Goal: Transaction & Acquisition: Book appointment/travel/reservation

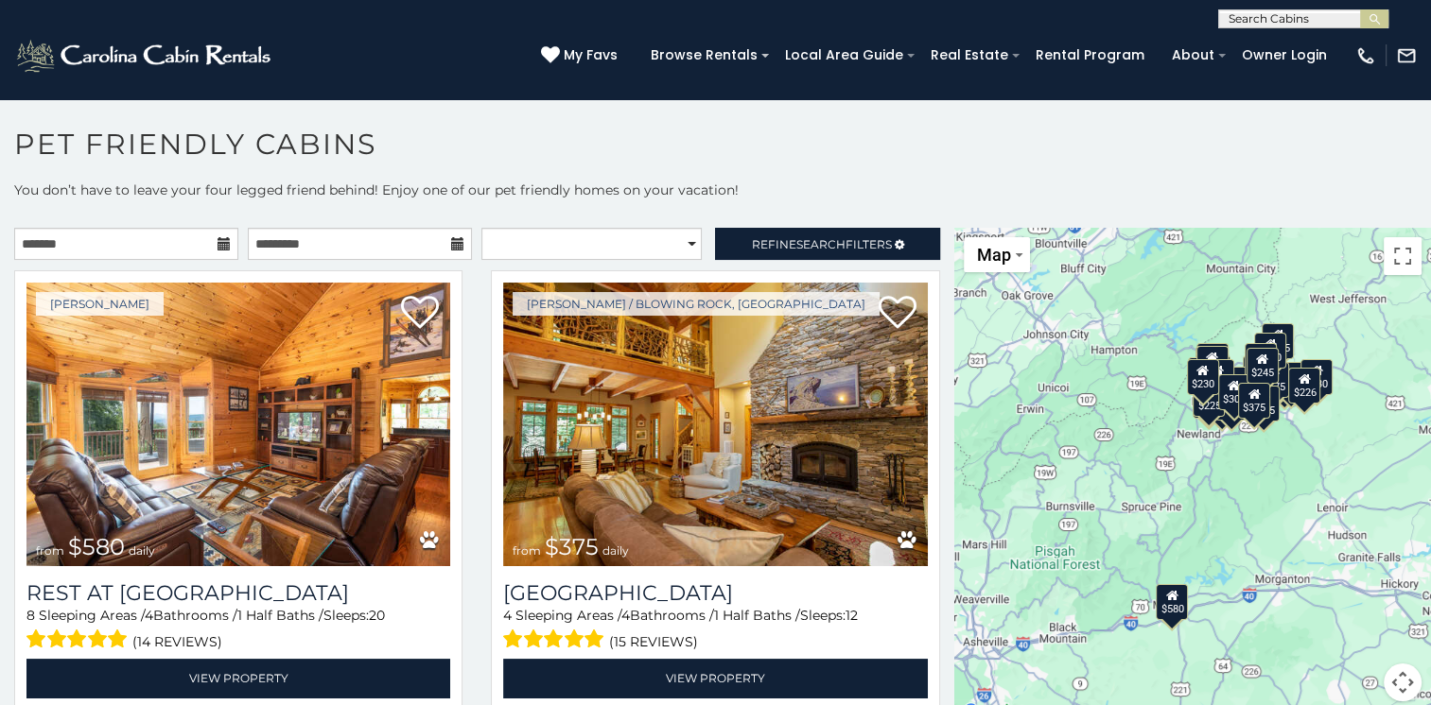
click at [219, 241] on icon at bounding box center [223, 243] width 13 height 13
click at [217, 239] on icon at bounding box center [223, 243] width 13 height 13
click at [225, 240] on icon at bounding box center [223, 243] width 13 height 13
click at [260, 243] on input "text" at bounding box center [360, 244] width 224 height 32
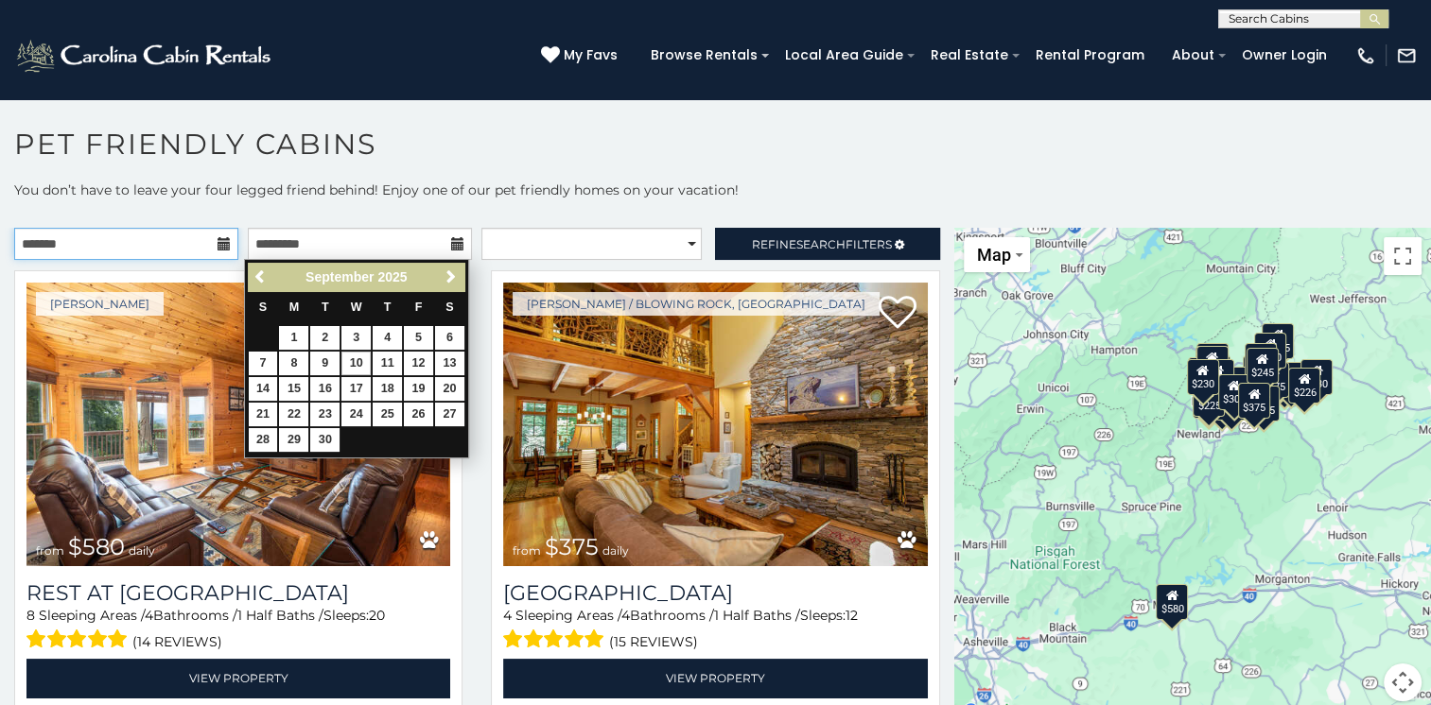
click at [128, 247] on input "text" at bounding box center [126, 244] width 224 height 32
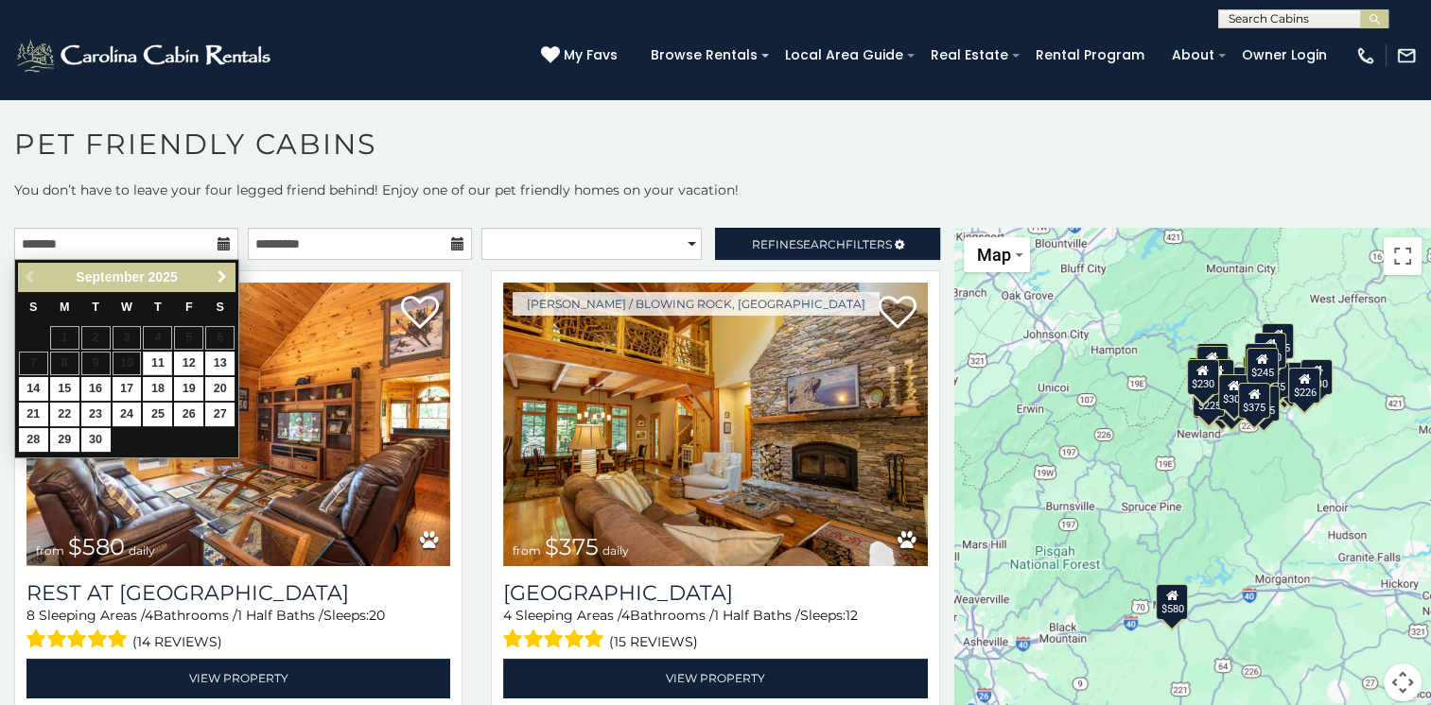
click at [216, 278] on span "Next" at bounding box center [222, 276] width 15 height 15
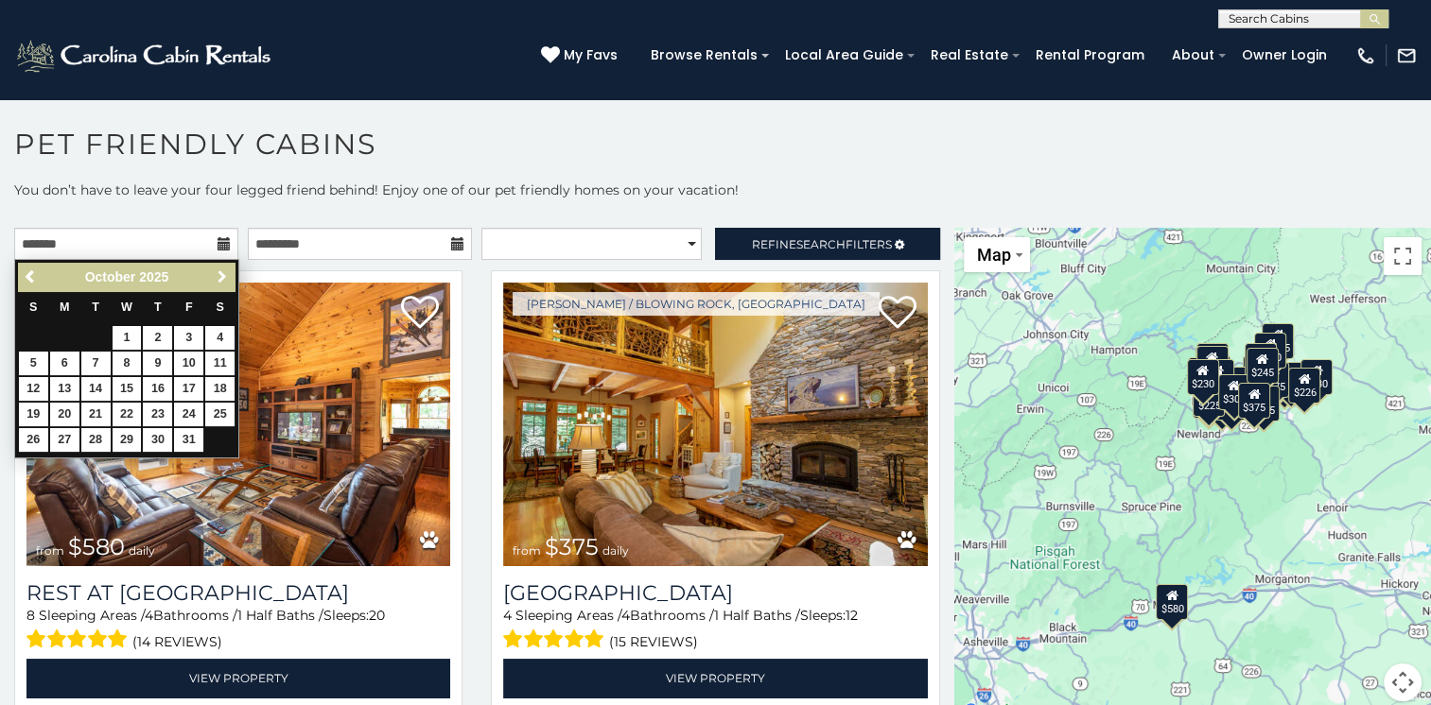
click at [216, 278] on span "Next" at bounding box center [222, 276] width 15 height 15
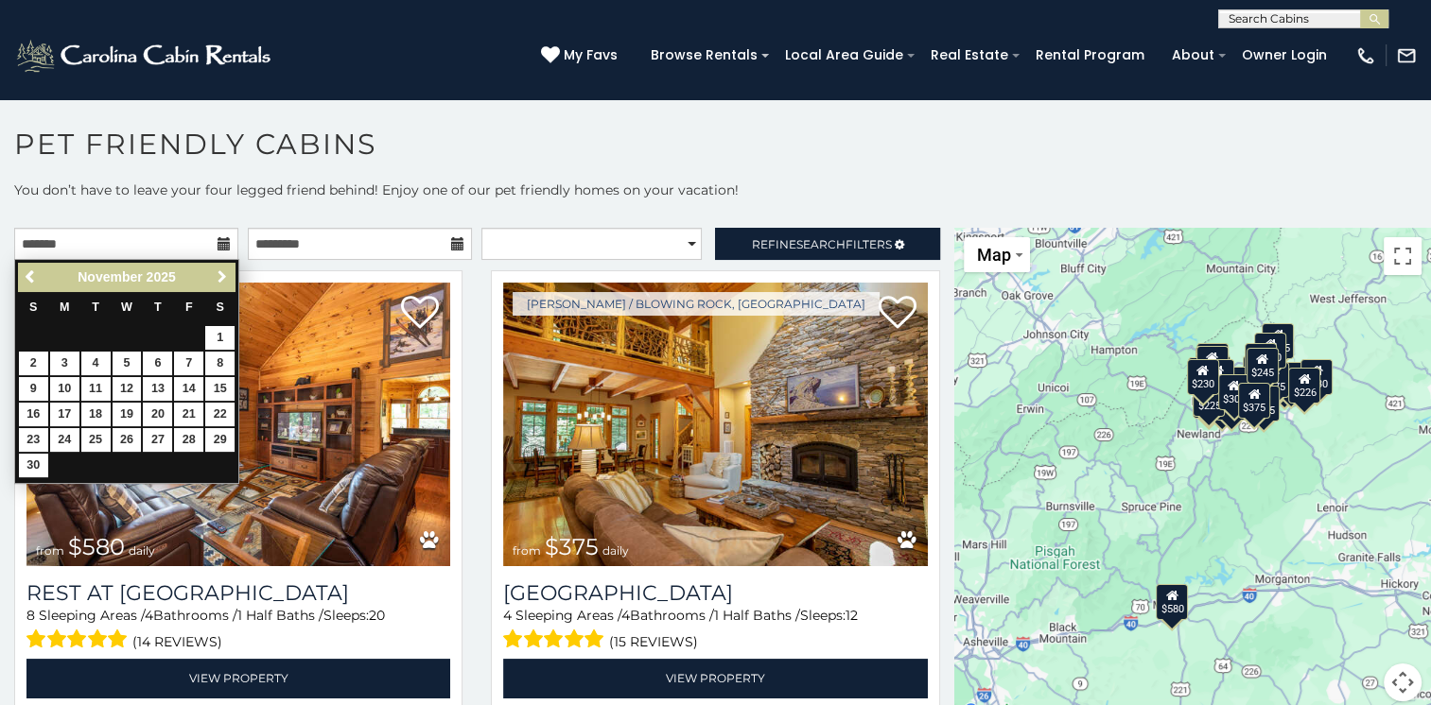
click at [216, 278] on span "Next" at bounding box center [222, 276] width 15 height 15
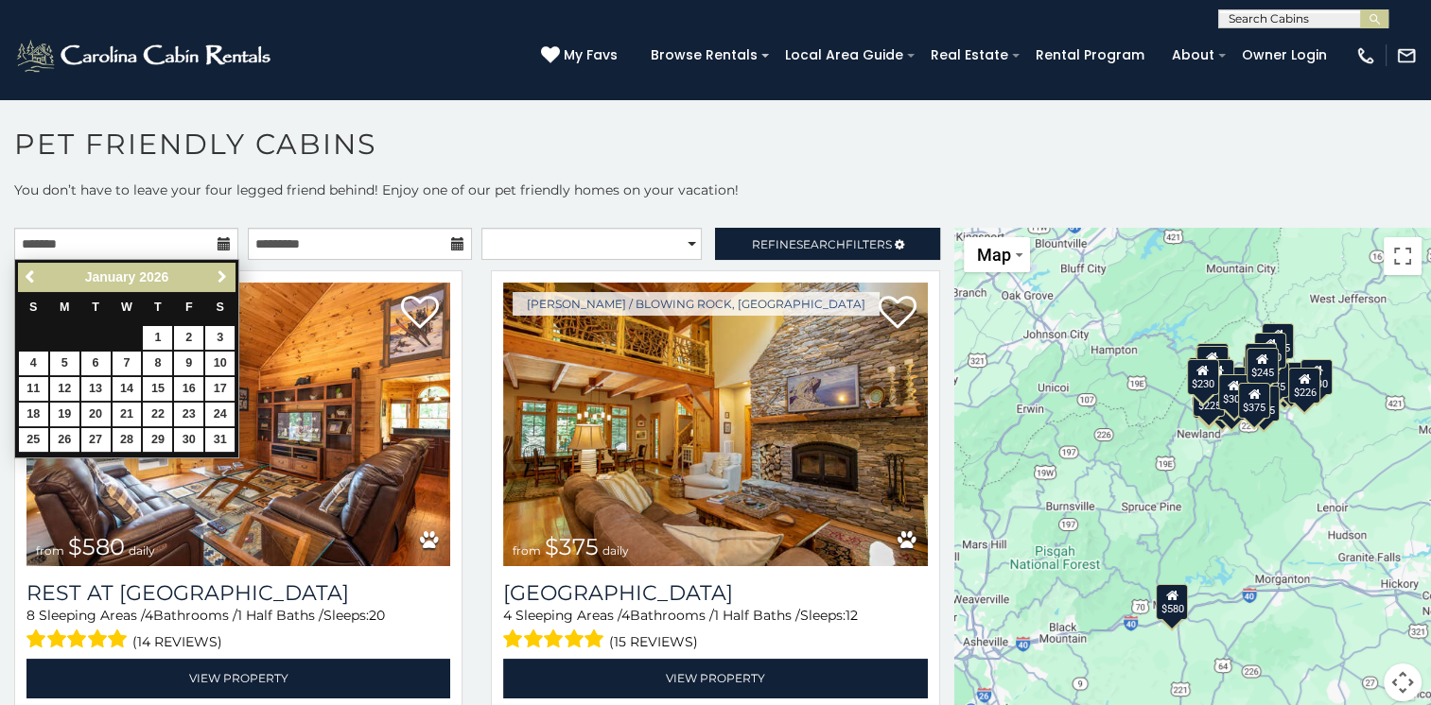
click at [216, 278] on span "Next" at bounding box center [222, 276] width 15 height 15
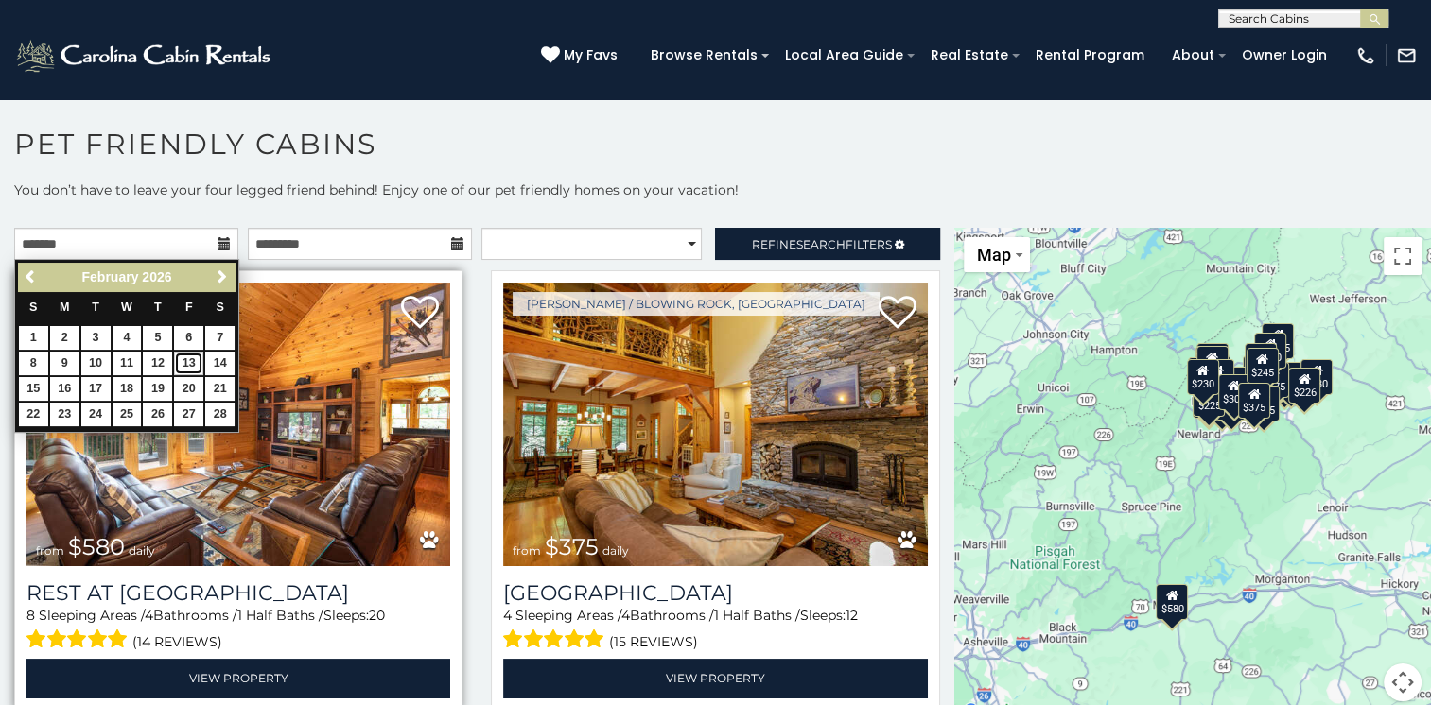
click at [188, 358] on link "13" at bounding box center [188, 364] width 29 height 24
type input "**********"
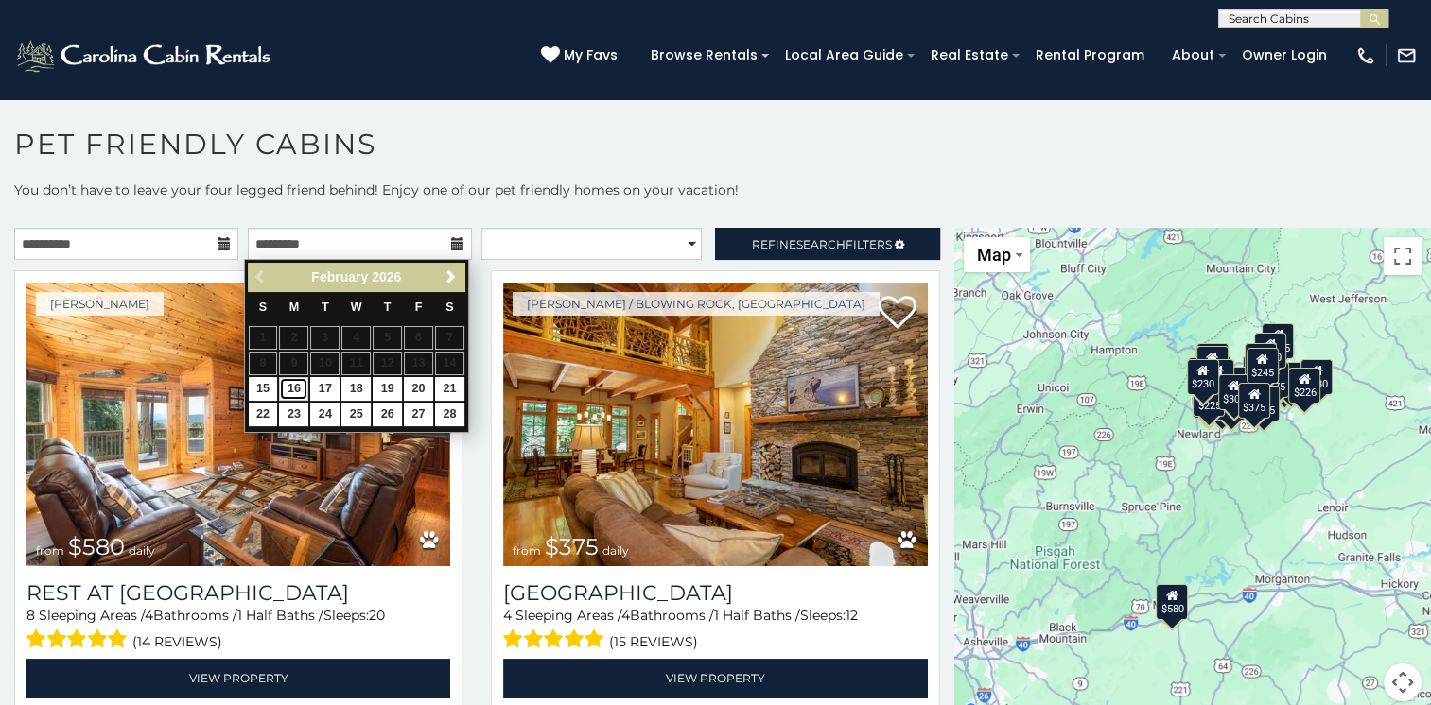
click at [297, 392] on link "16" at bounding box center [293, 389] width 29 height 24
type input "**********"
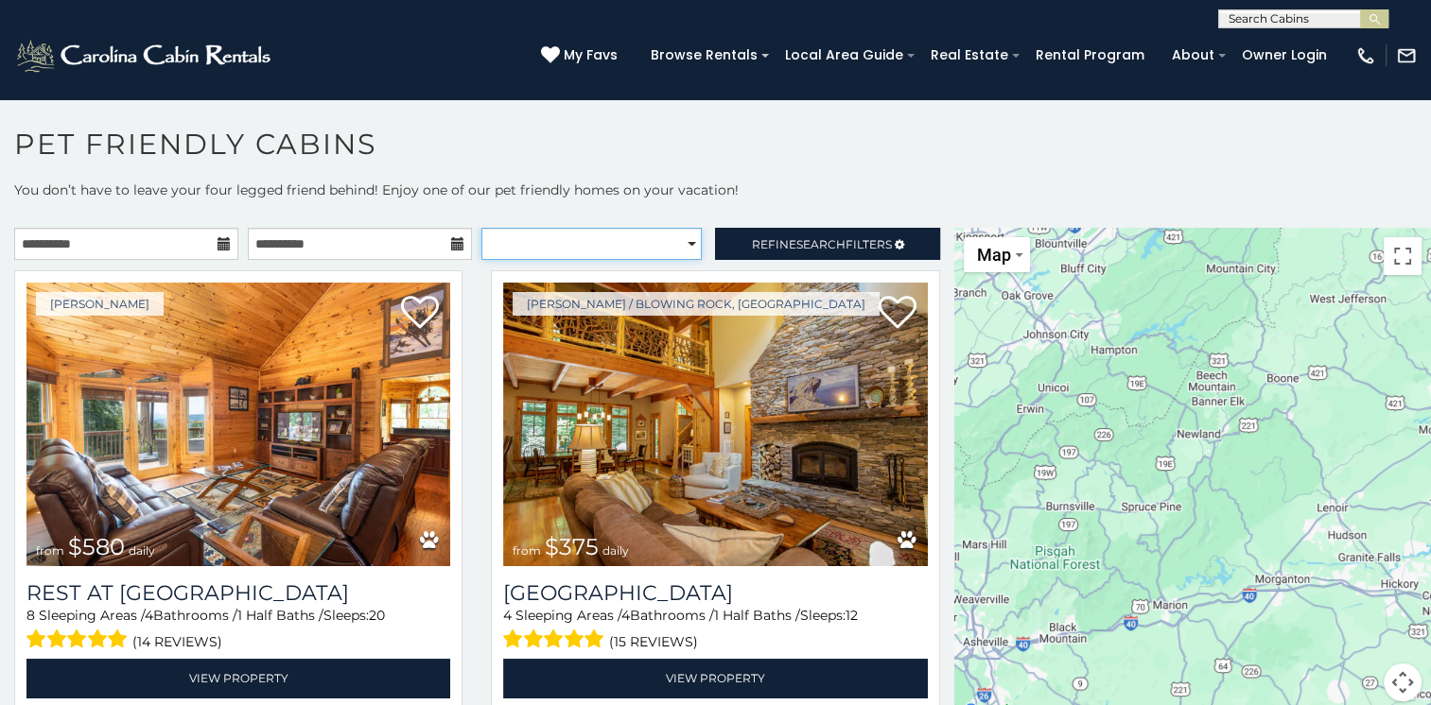
click at [651, 242] on select "**********" at bounding box center [591, 244] width 220 height 32
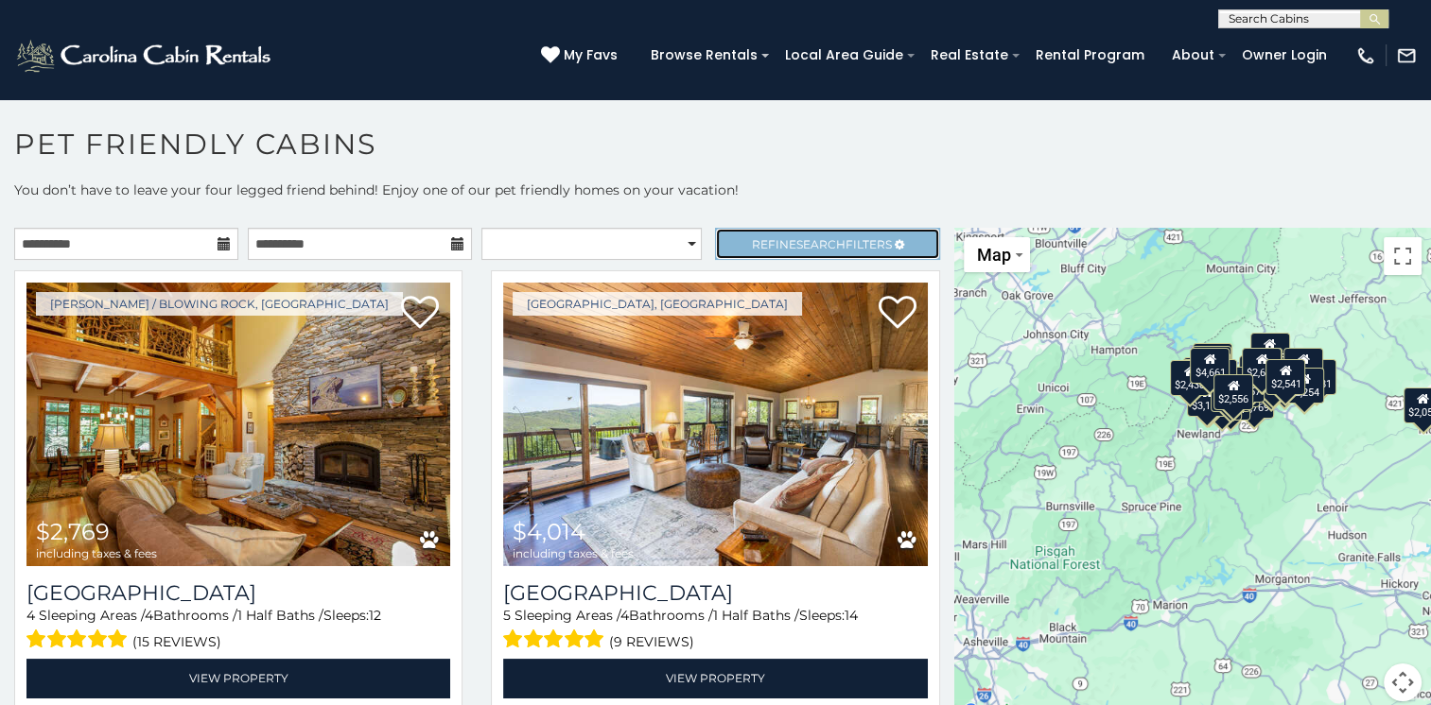
click at [779, 241] on span "Refine Search Filters" at bounding box center [822, 244] width 140 height 14
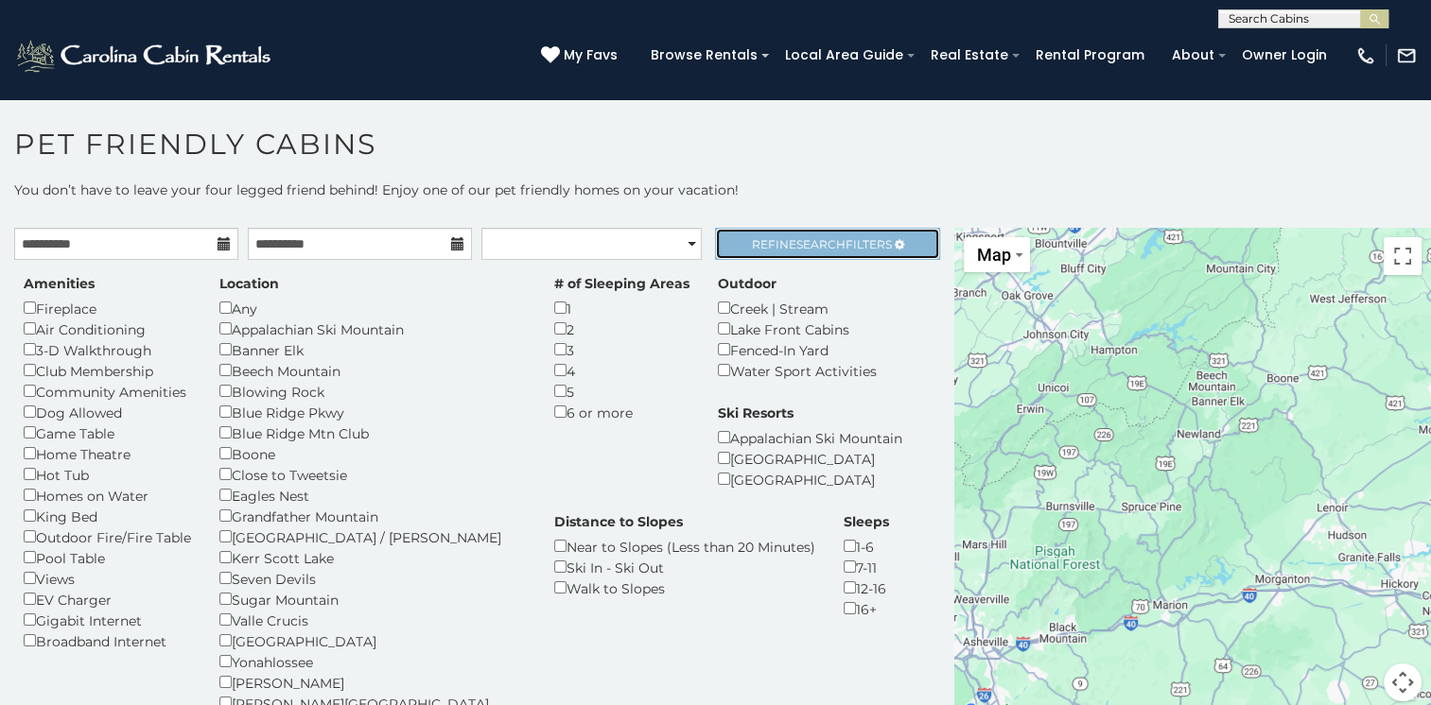
click at [809, 253] on link "Refine Search Filters" at bounding box center [827, 244] width 224 height 32
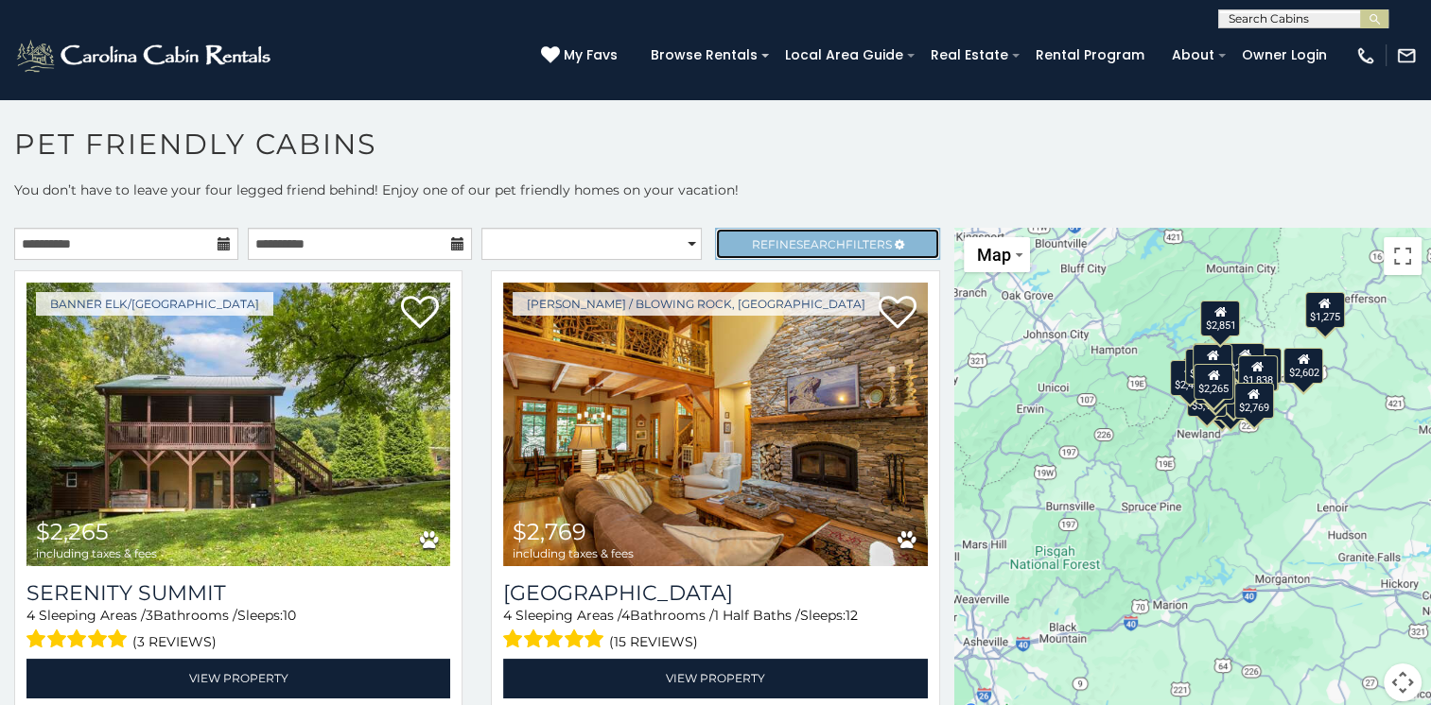
click at [760, 237] on span "Refine Search Filters" at bounding box center [822, 244] width 140 height 14
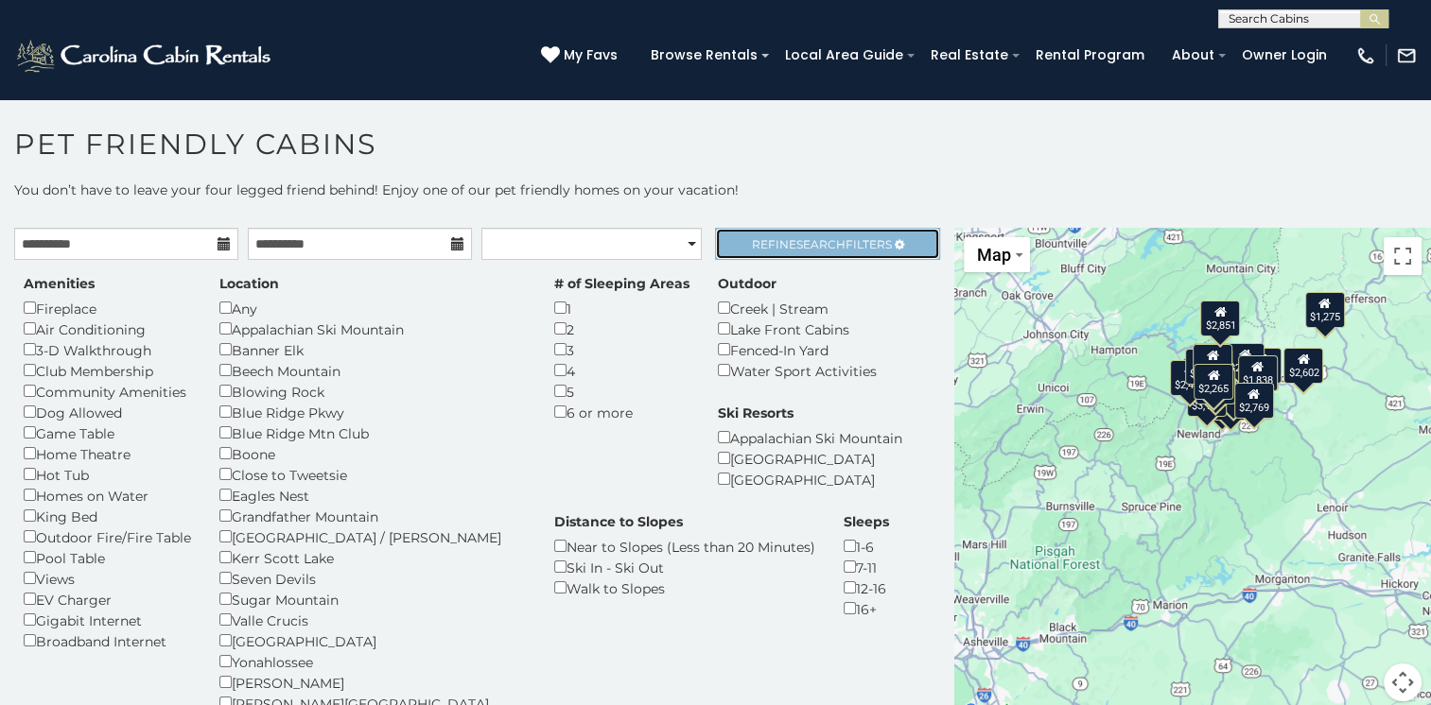
click at [796, 240] on span "Search" at bounding box center [820, 244] width 49 height 14
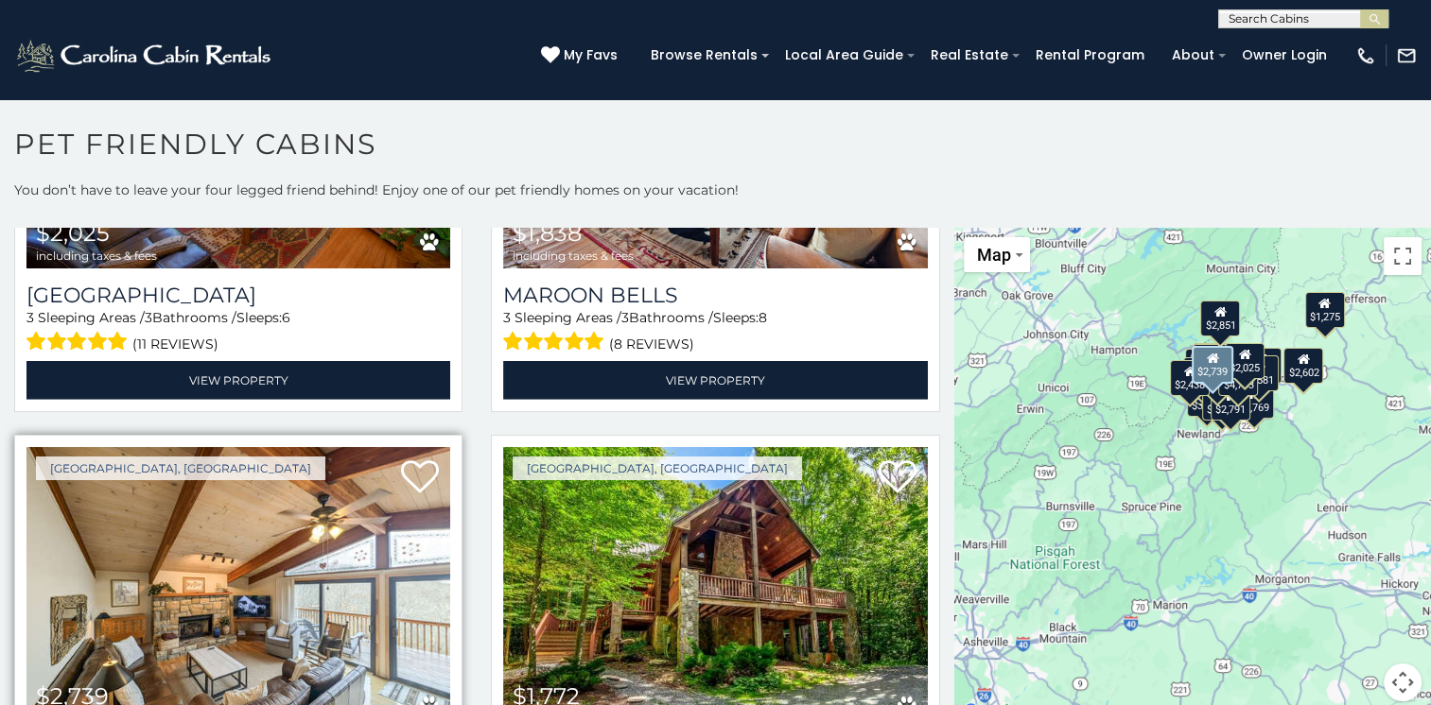
scroll to position [5484, 0]
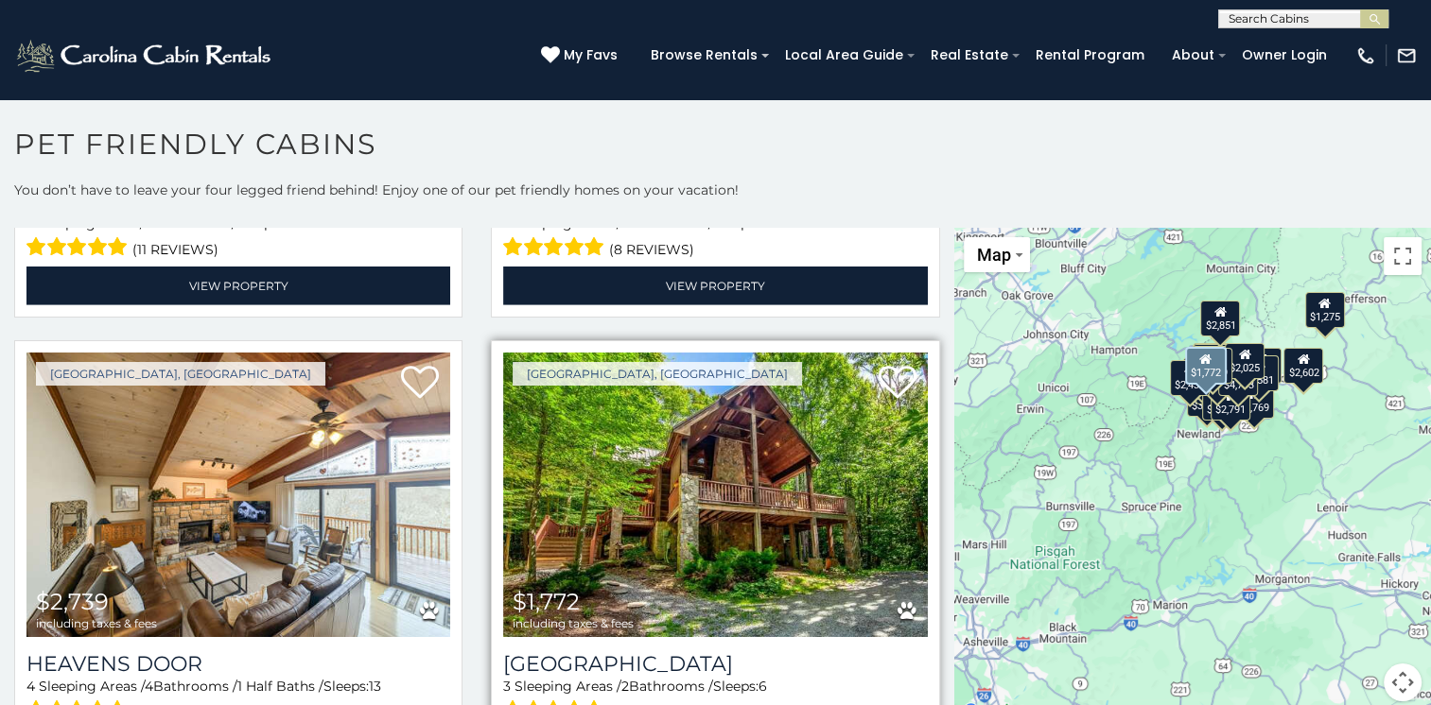
click at [668, 452] on img at bounding box center [715, 495] width 424 height 284
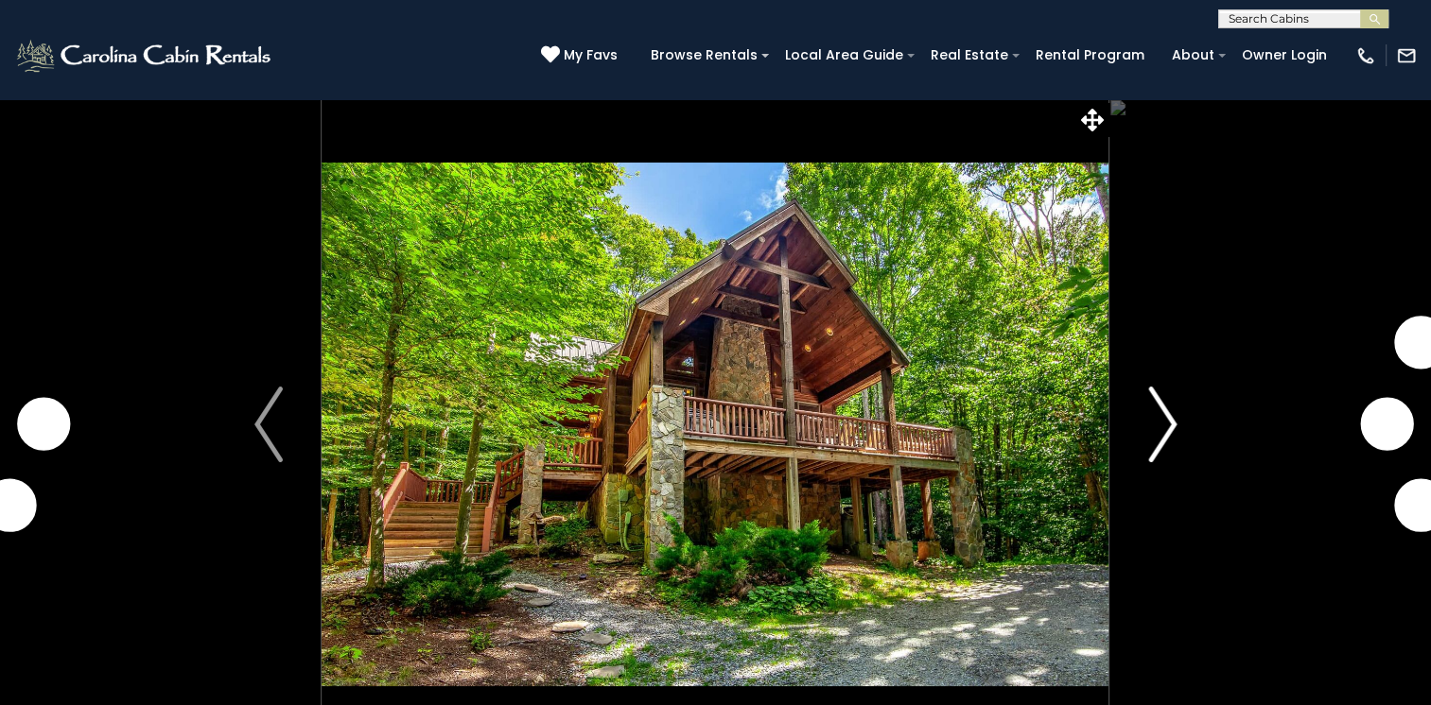
click at [1177, 418] on button "Next" at bounding box center [1162, 424] width 106 height 652
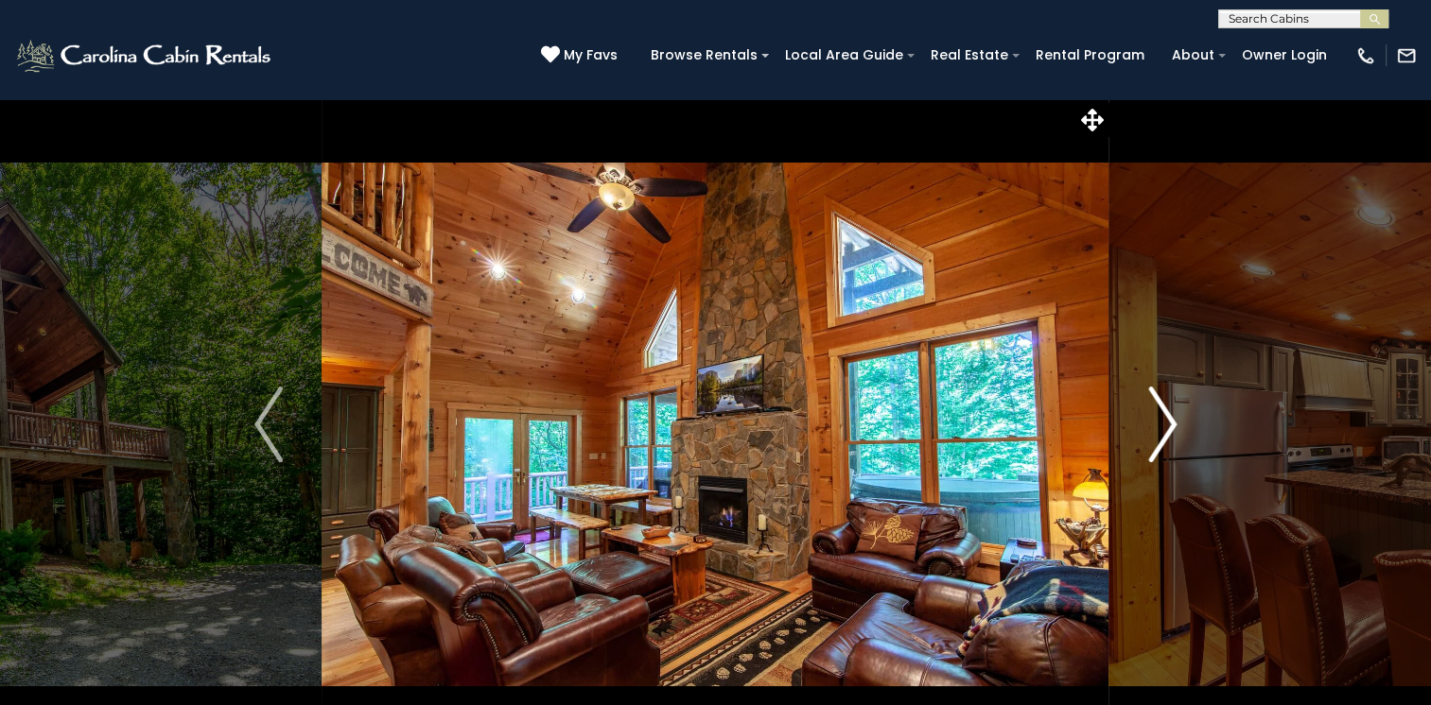
click at [1178, 418] on button "Next" at bounding box center [1162, 424] width 106 height 652
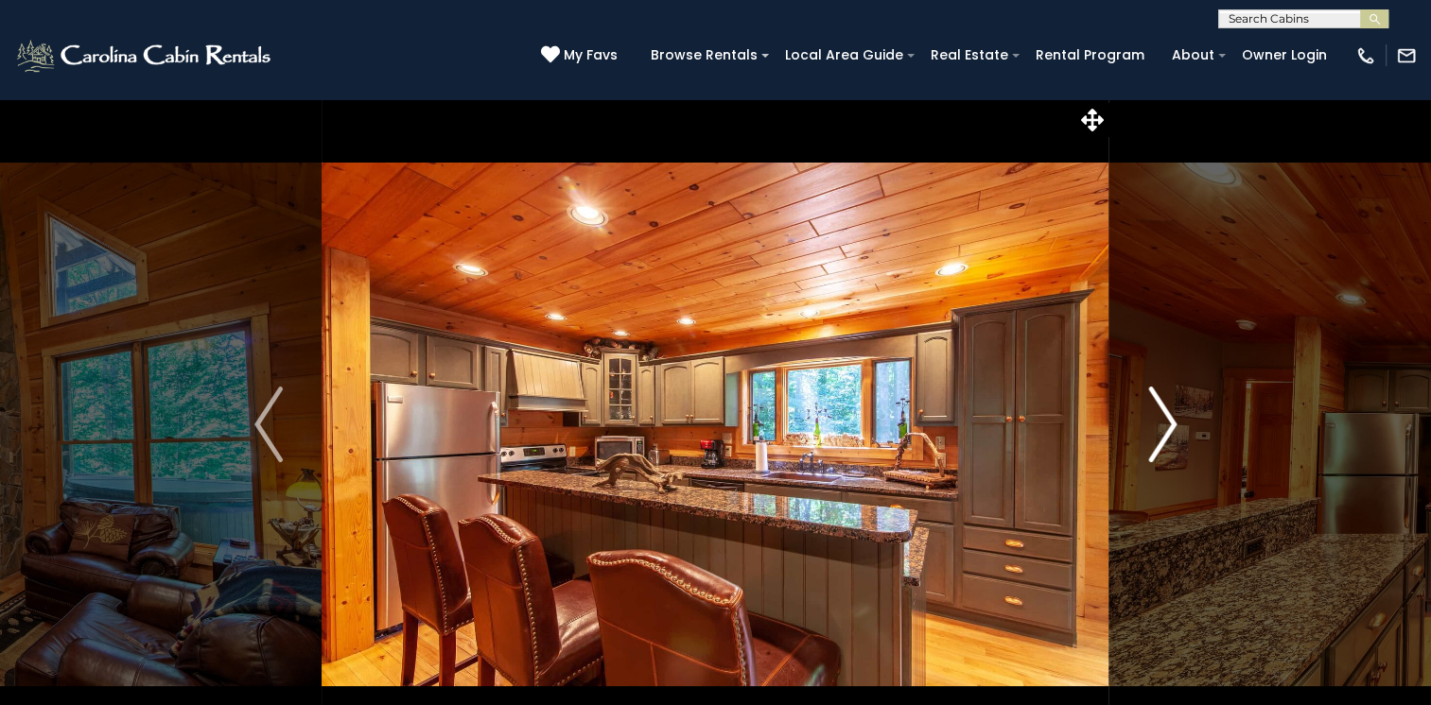
click at [1179, 418] on button "Next" at bounding box center [1162, 424] width 106 height 652
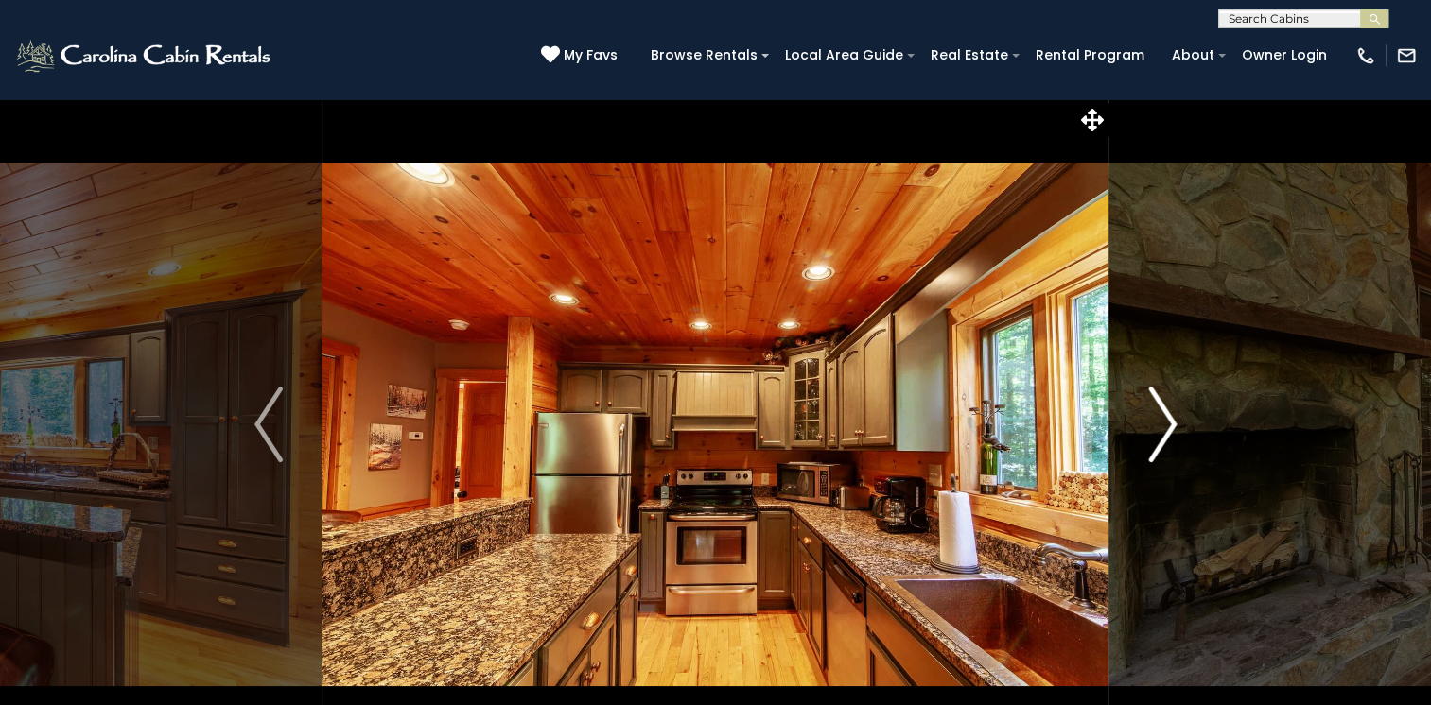
click at [1179, 418] on button "Next" at bounding box center [1162, 424] width 106 height 652
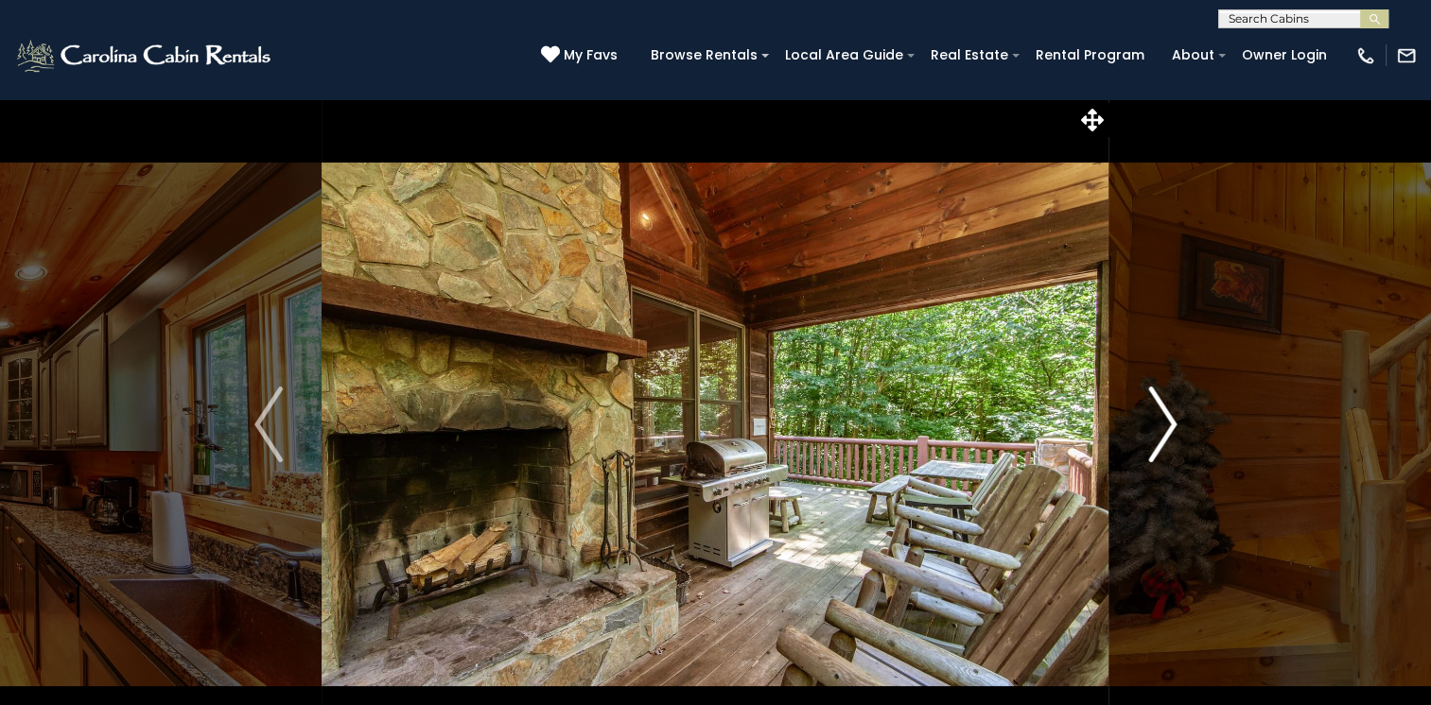
click at [1180, 418] on button "Next" at bounding box center [1162, 424] width 106 height 652
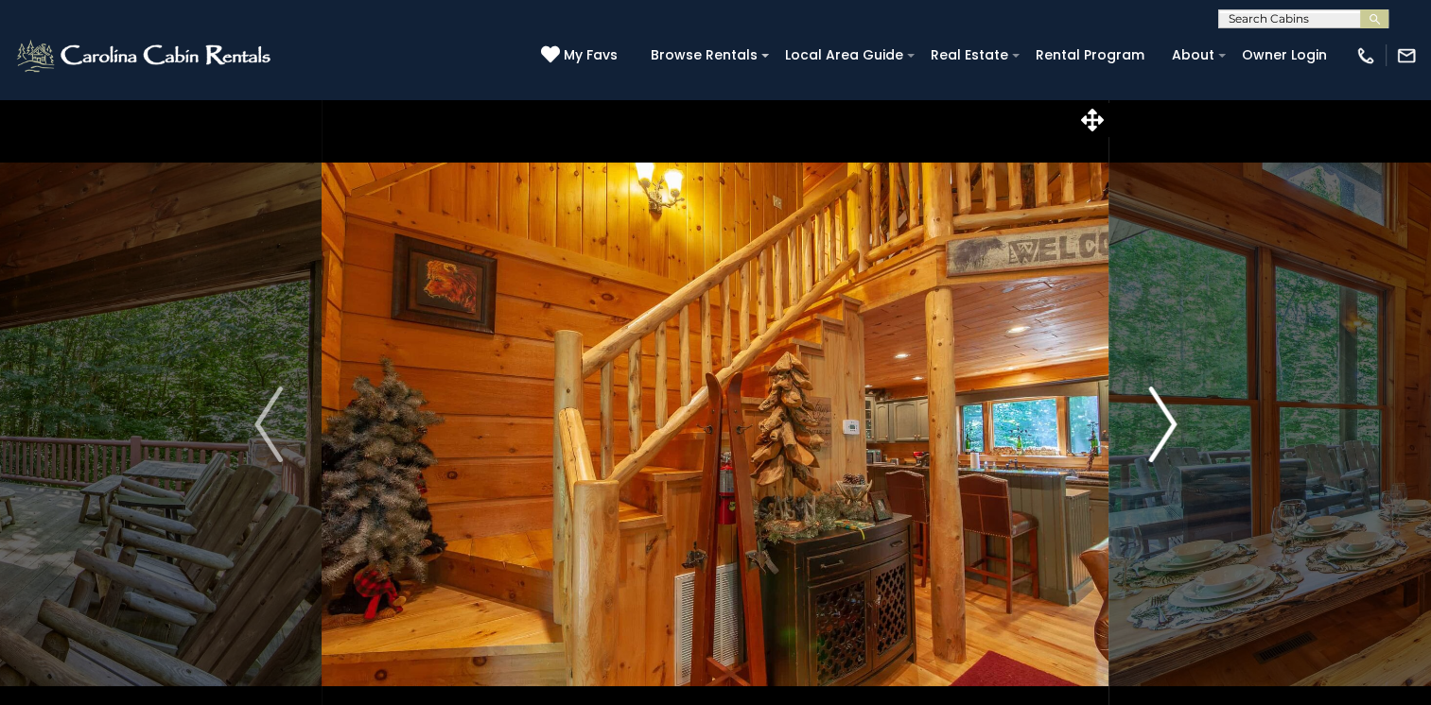
click at [1180, 418] on button "Next" at bounding box center [1162, 424] width 106 height 652
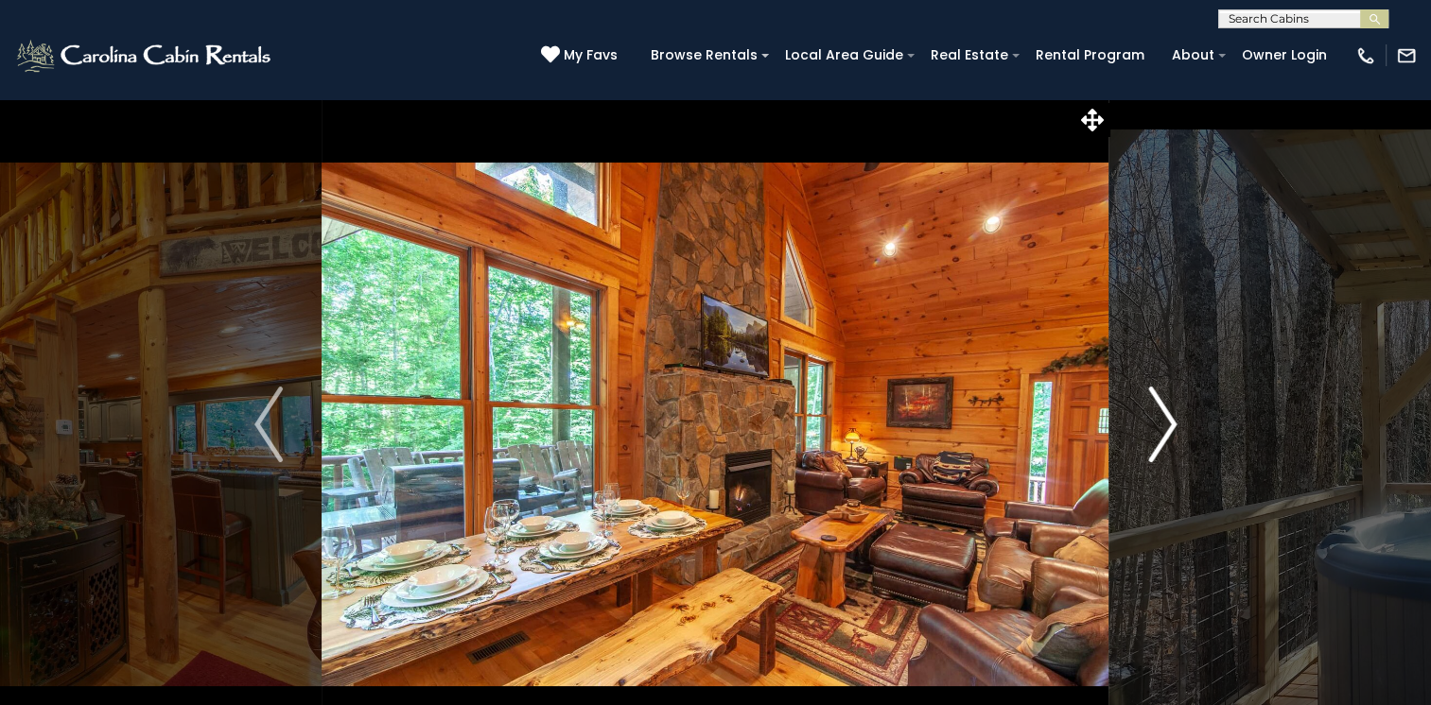
click at [1180, 418] on button "Next" at bounding box center [1162, 424] width 106 height 652
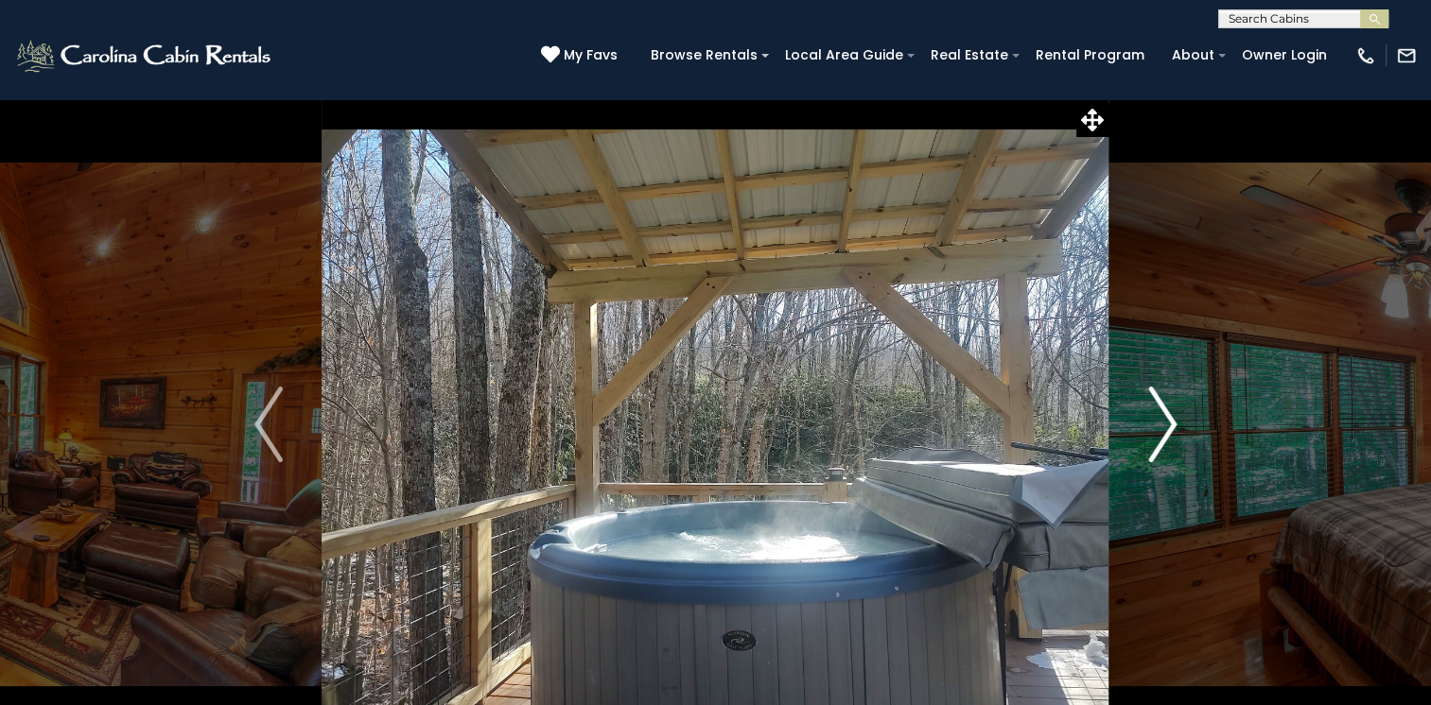
click at [1180, 418] on button "Next" at bounding box center [1162, 424] width 106 height 652
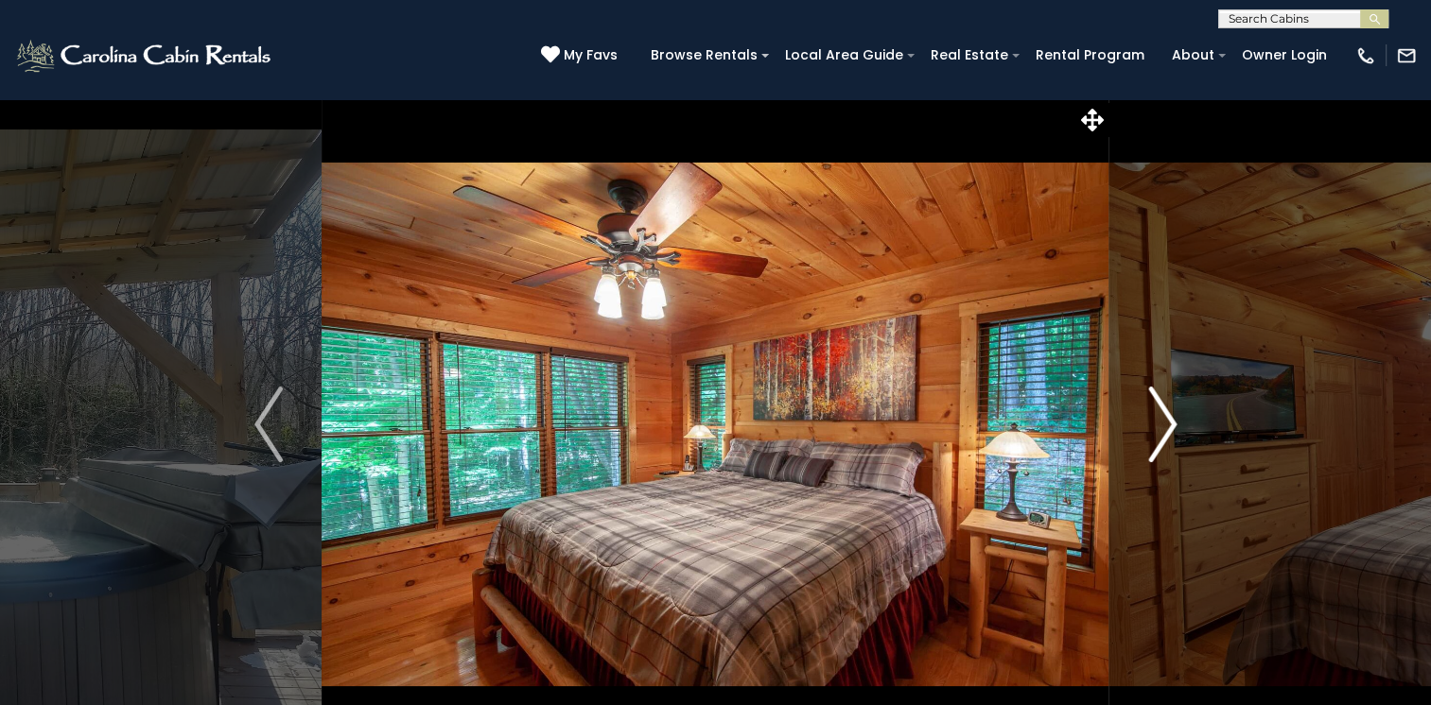
click at [1180, 418] on button "Next" at bounding box center [1162, 424] width 106 height 652
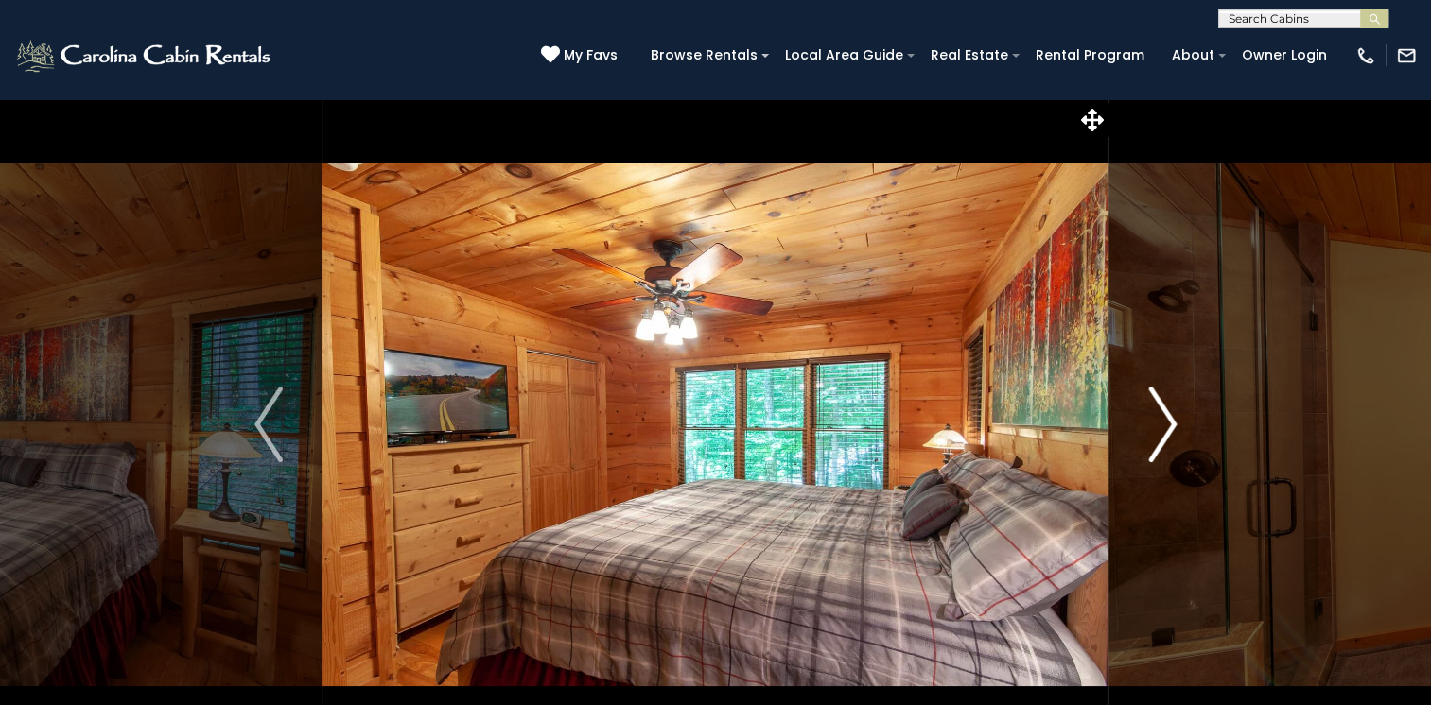
click at [1180, 418] on button "Next" at bounding box center [1162, 424] width 106 height 652
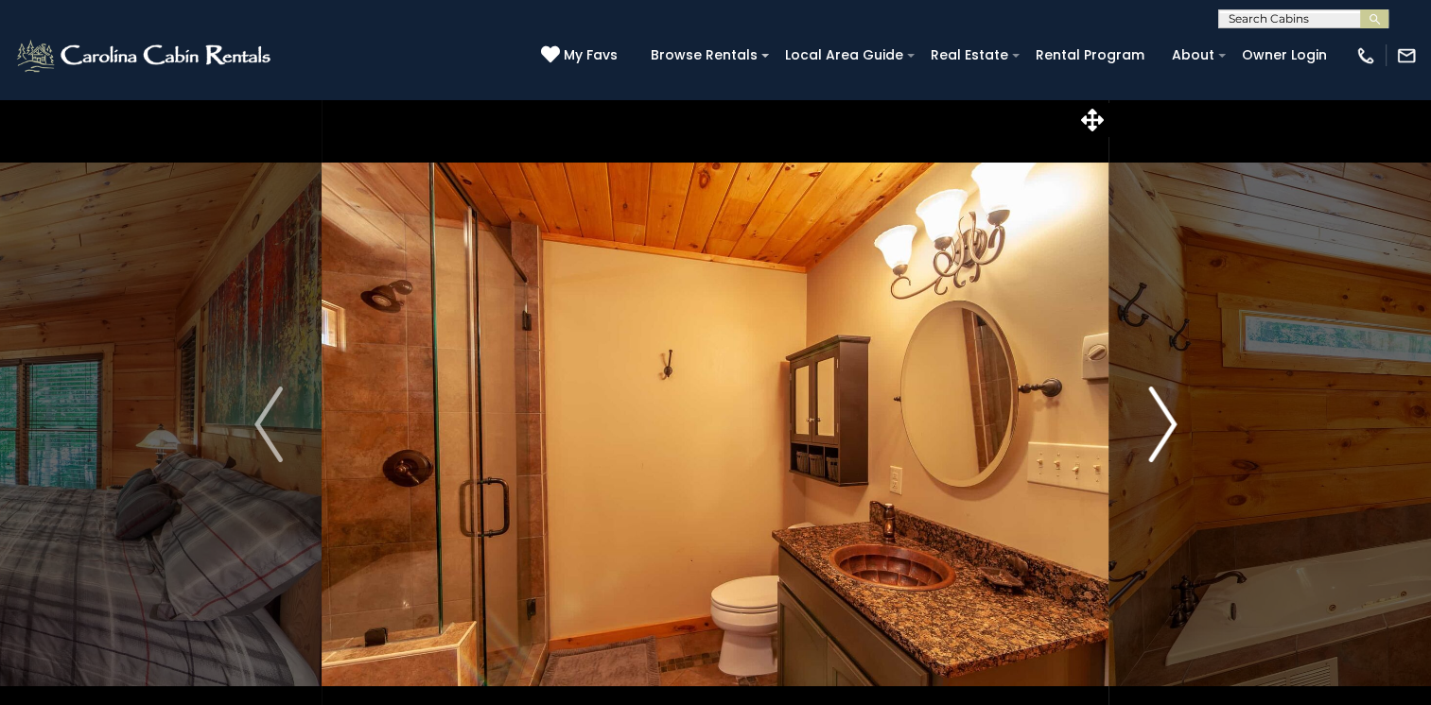
click at [1180, 418] on button "Next" at bounding box center [1162, 424] width 106 height 652
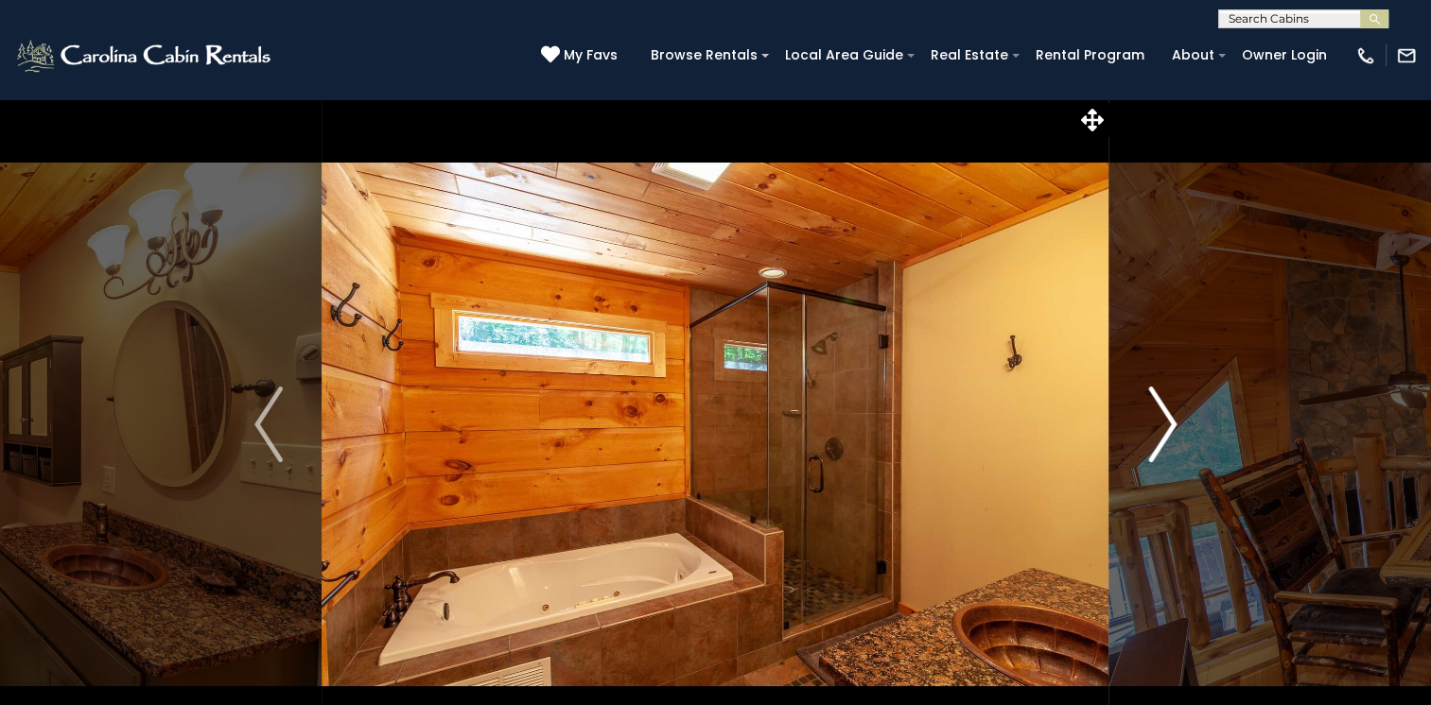
click at [1180, 418] on button "Next" at bounding box center [1162, 424] width 106 height 652
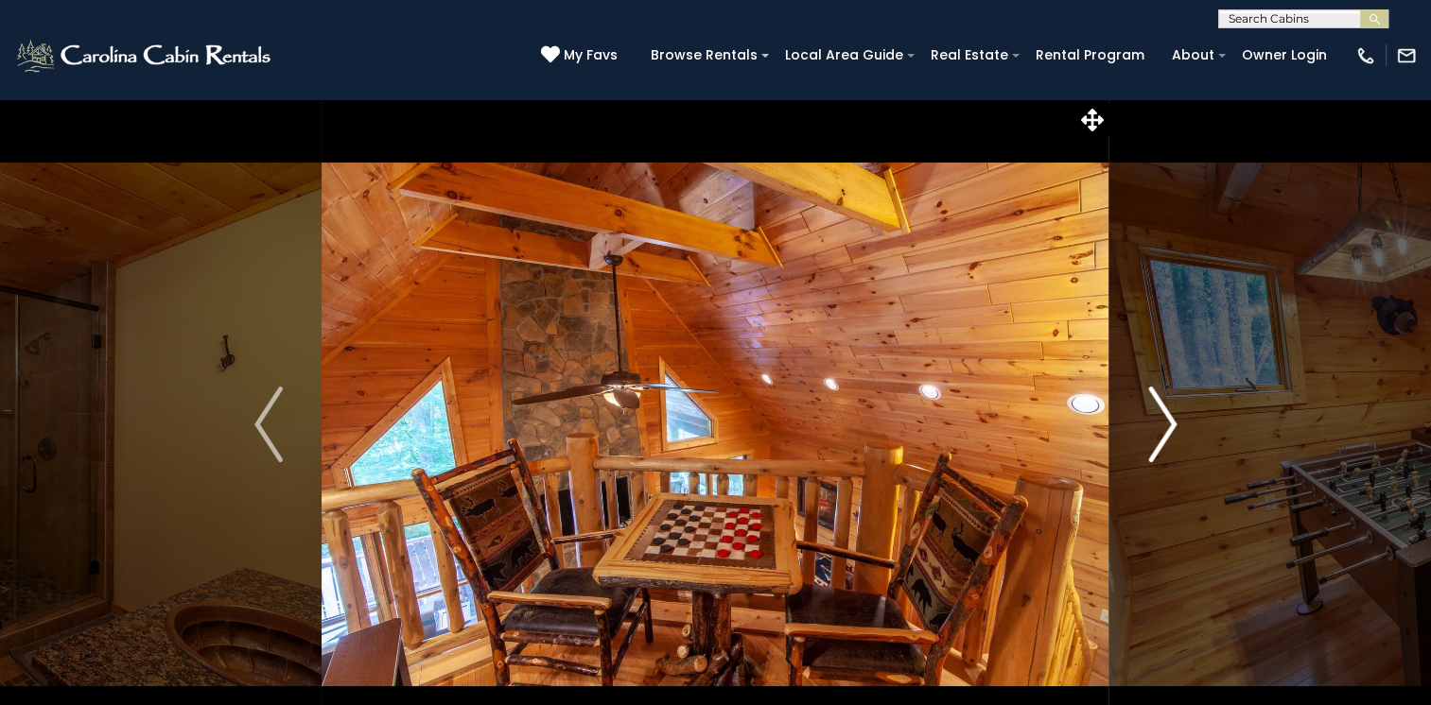
click at [1180, 418] on button "Next" at bounding box center [1162, 424] width 106 height 652
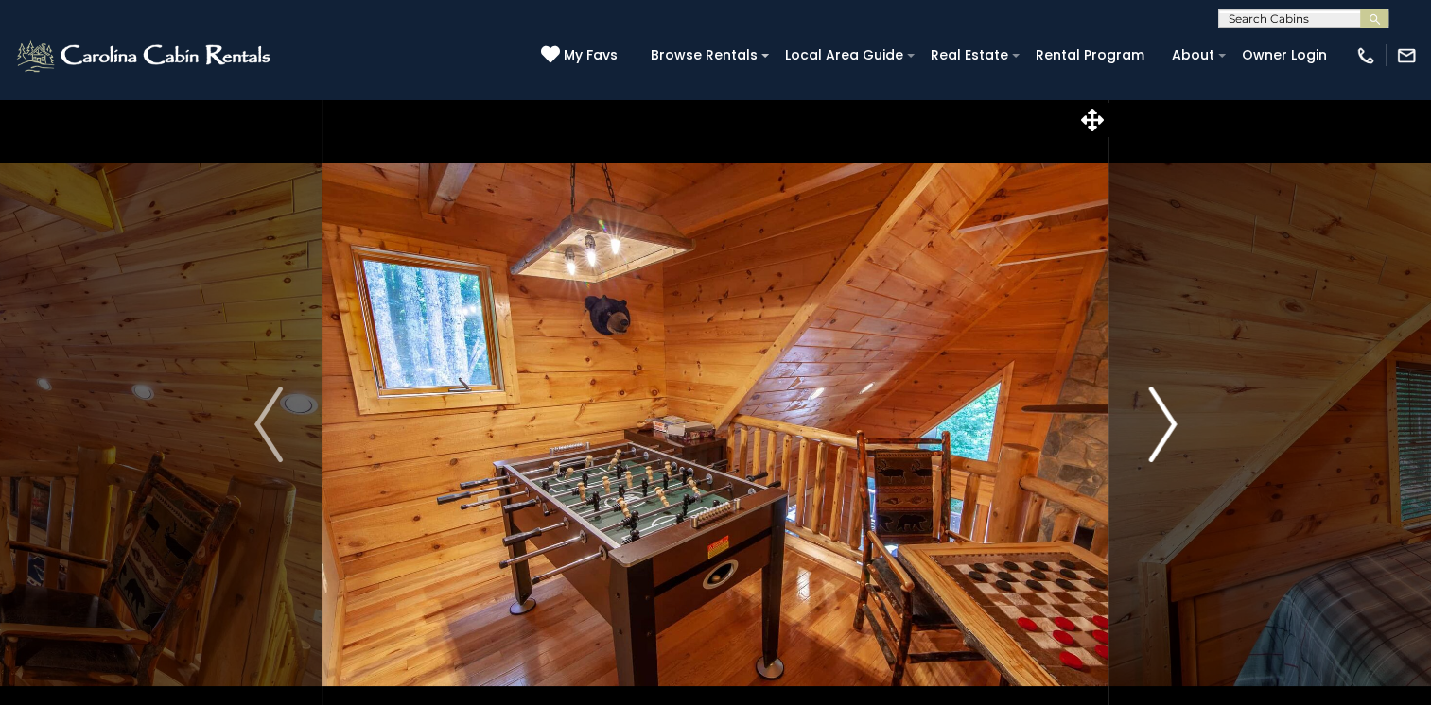
click at [1180, 418] on button "Next" at bounding box center [1162, 424] width 106 height 652
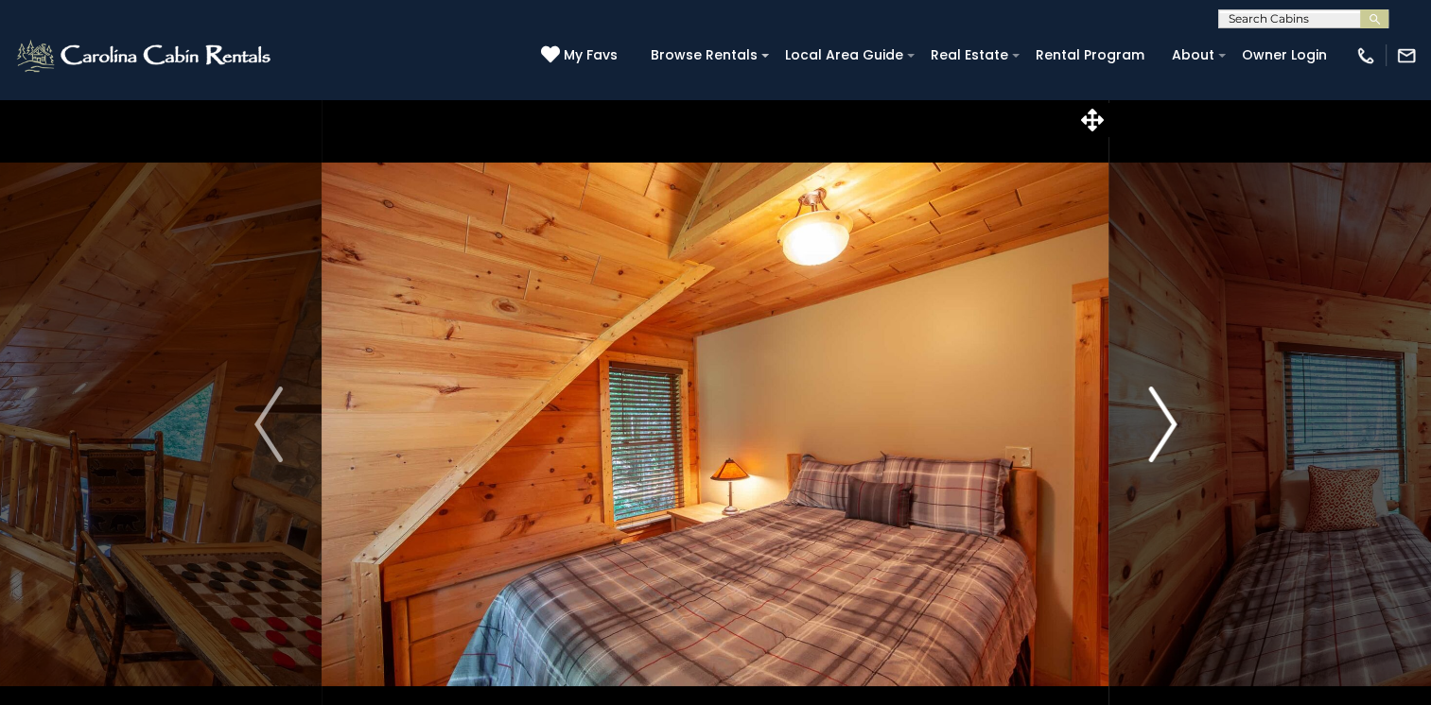
click at [1180, 418] on button "Next" at bounding box center [1162, 424] width 106 height 652
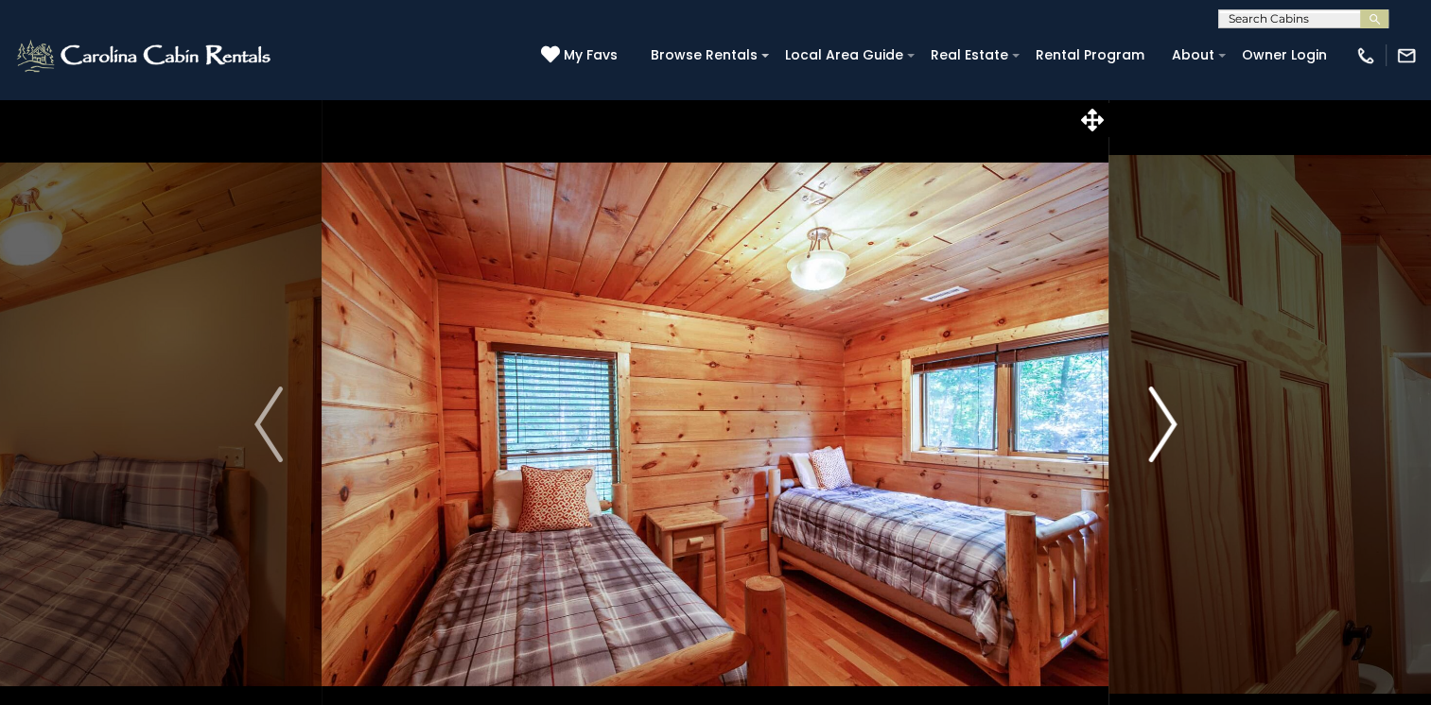
click at [1180, 418] on button "Next" at bounding box center [1162, 424] width 106 height 652
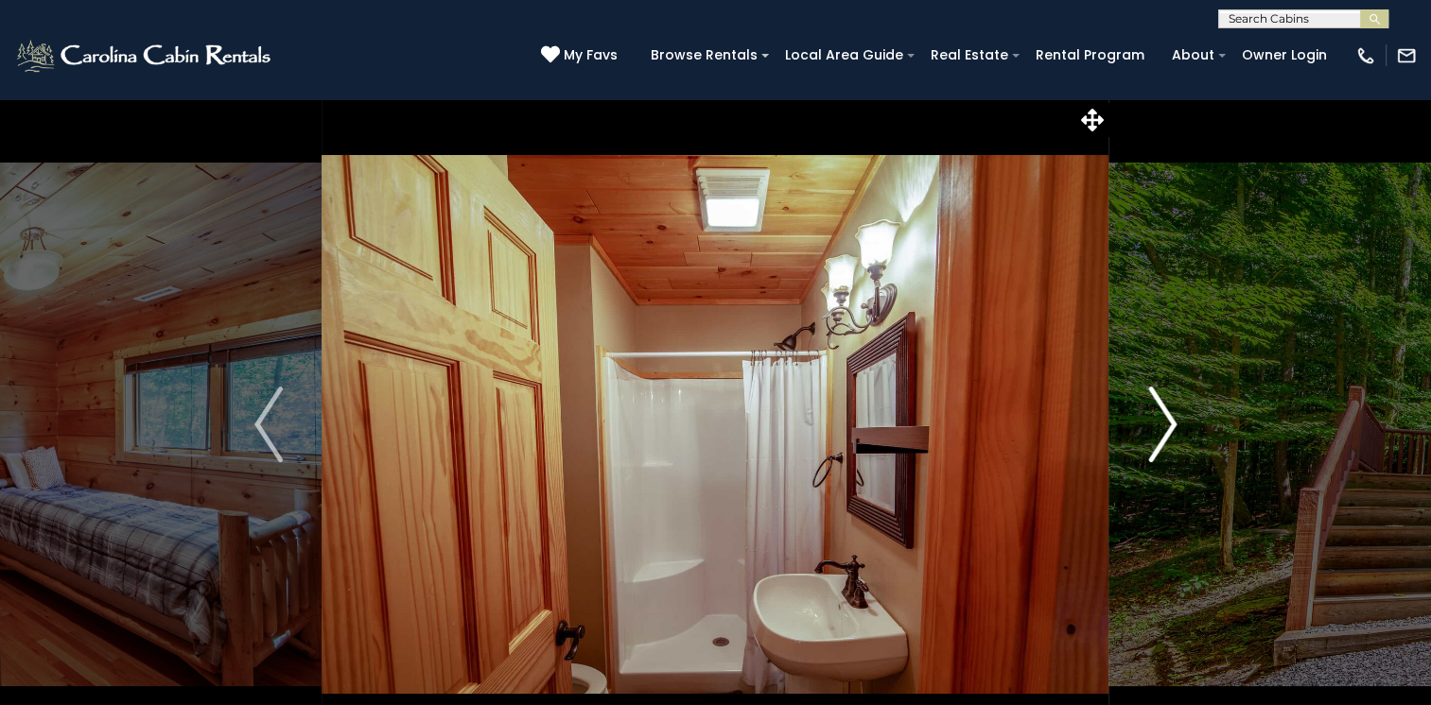
click at [1180, 418] on button "Next" at bounding box center [1162, 424] width 106 height 652
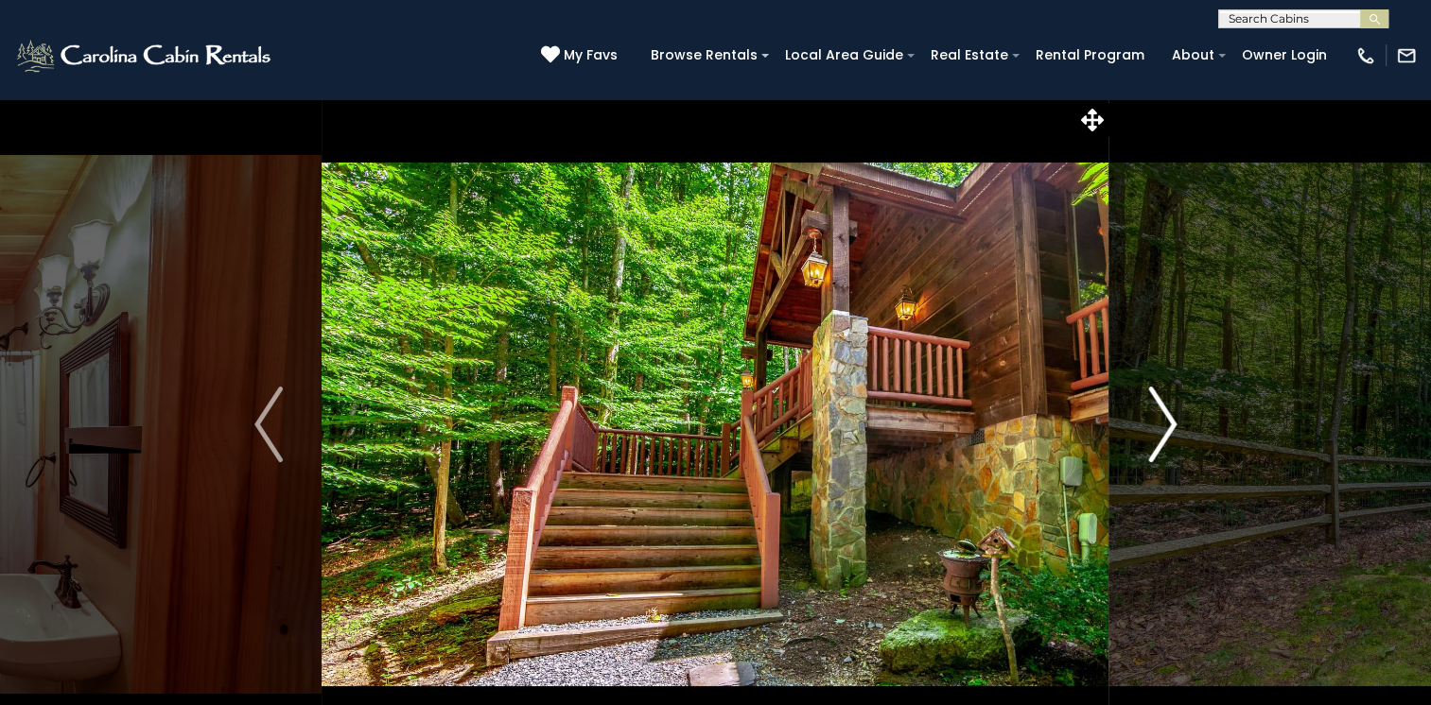
click at [1180, 418] on button "Next" at bounding box center [1162, 424] width 106 height 652
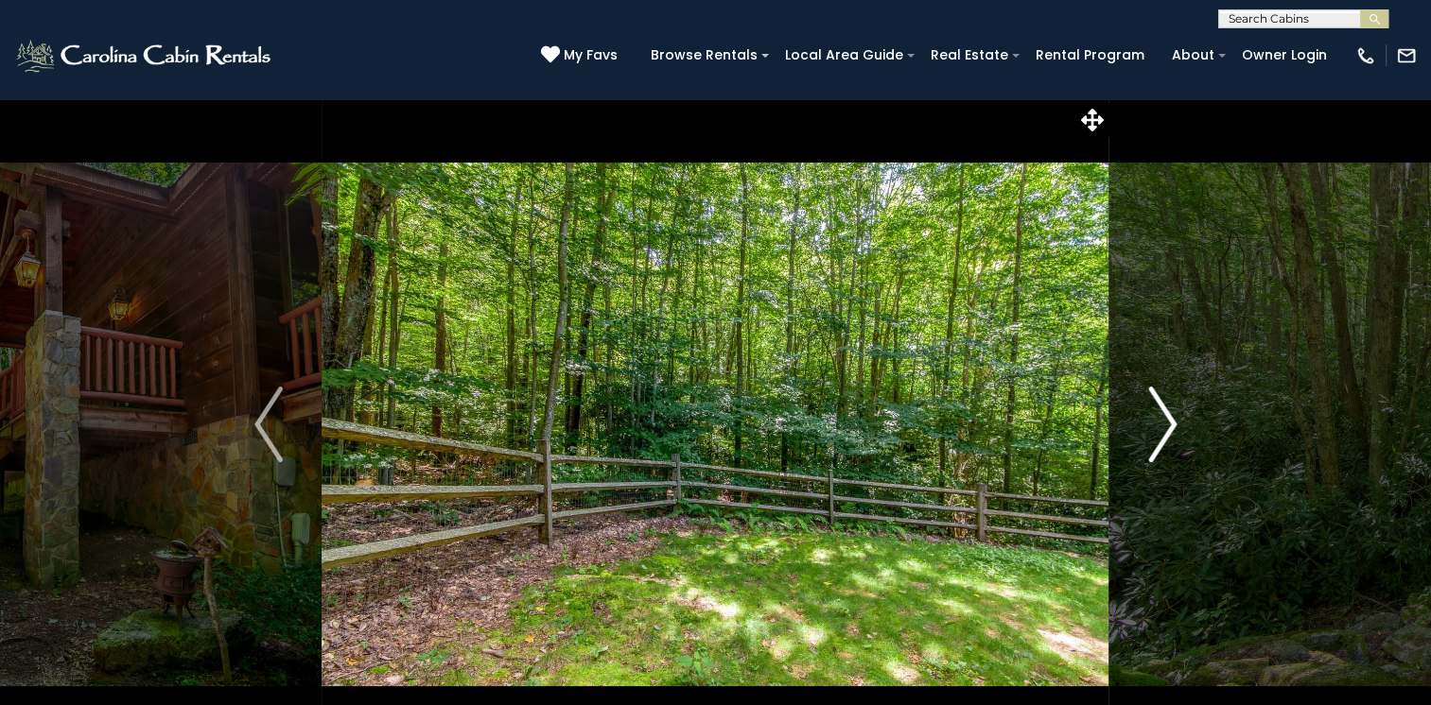
click at [1180, 418] on button "Next" at bounding box center [1162, 424] width 106 height 652
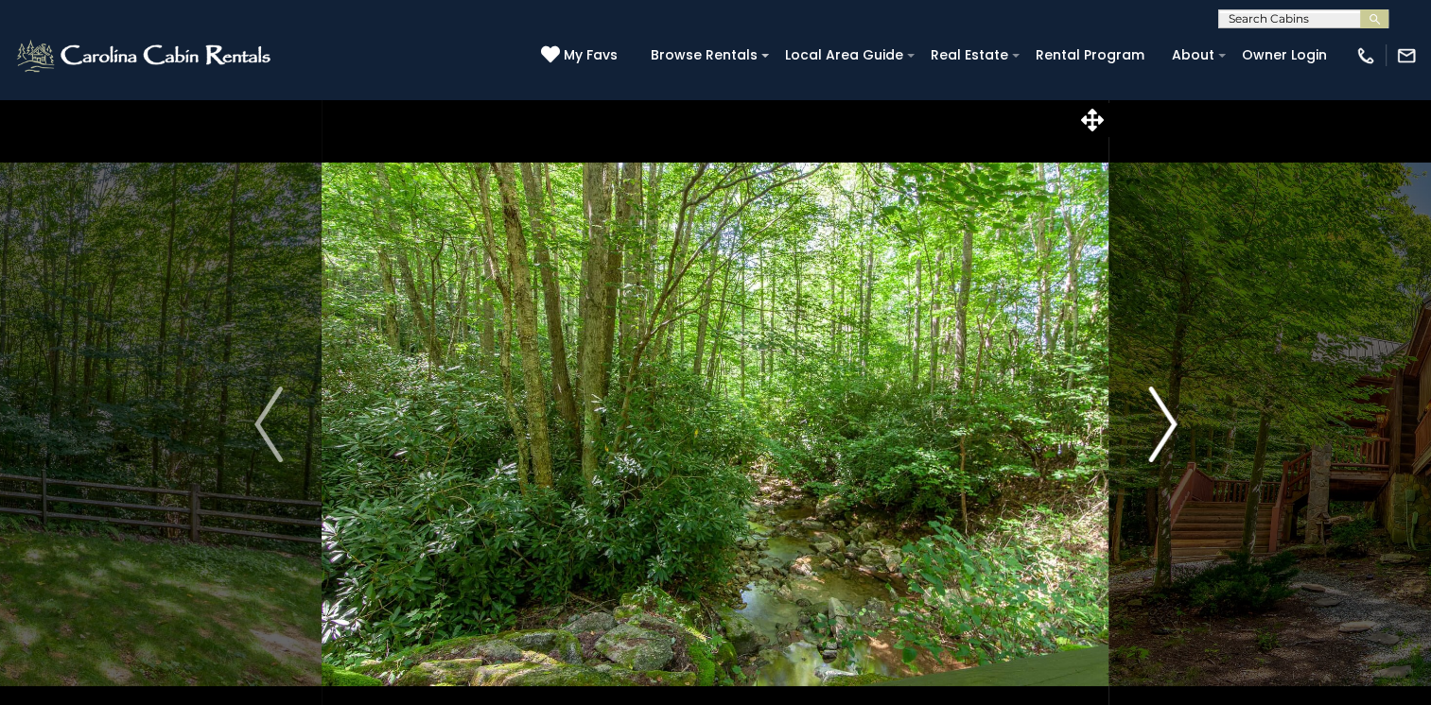
click at [1180, 418] on button "Next" at bounding box center [1162, 424] width 106 height 652
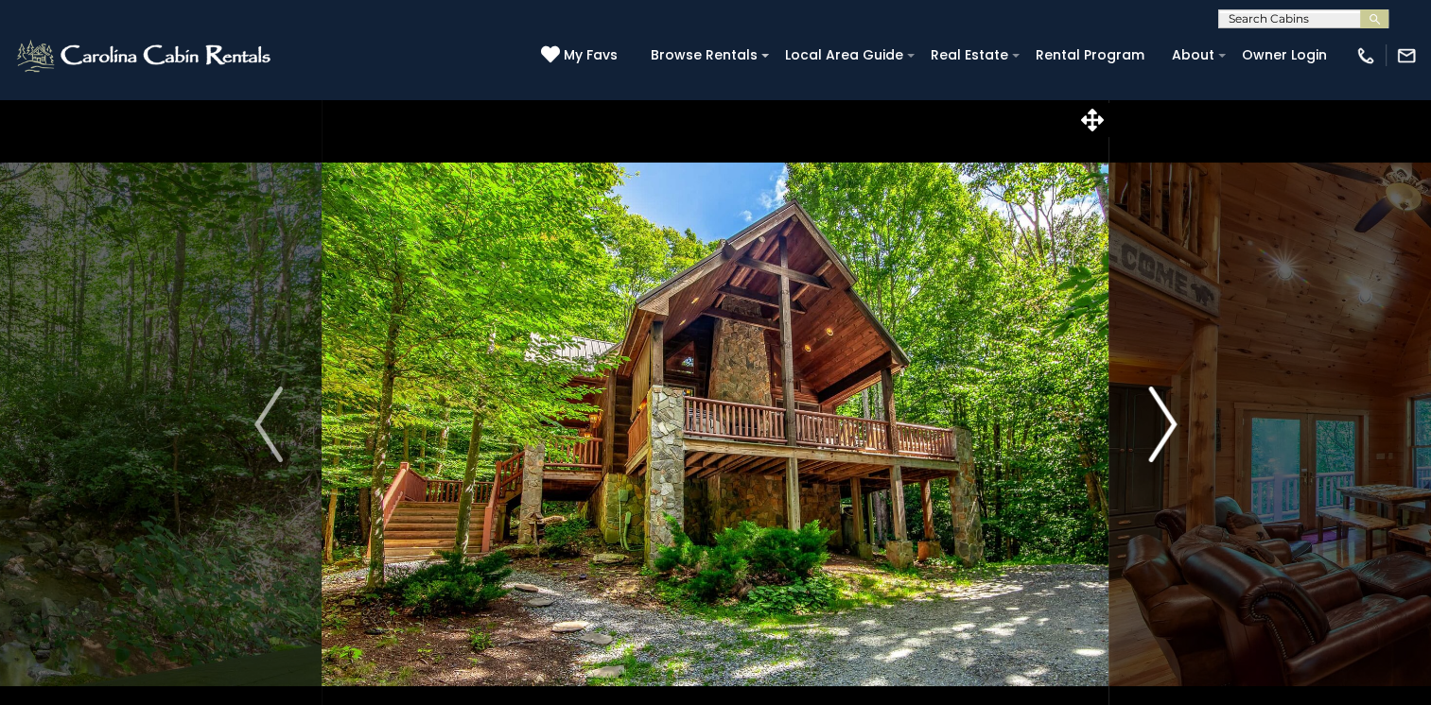
click at [1180, 418] on button "Next" at bounding box center [1162, 424] width 106 height 652
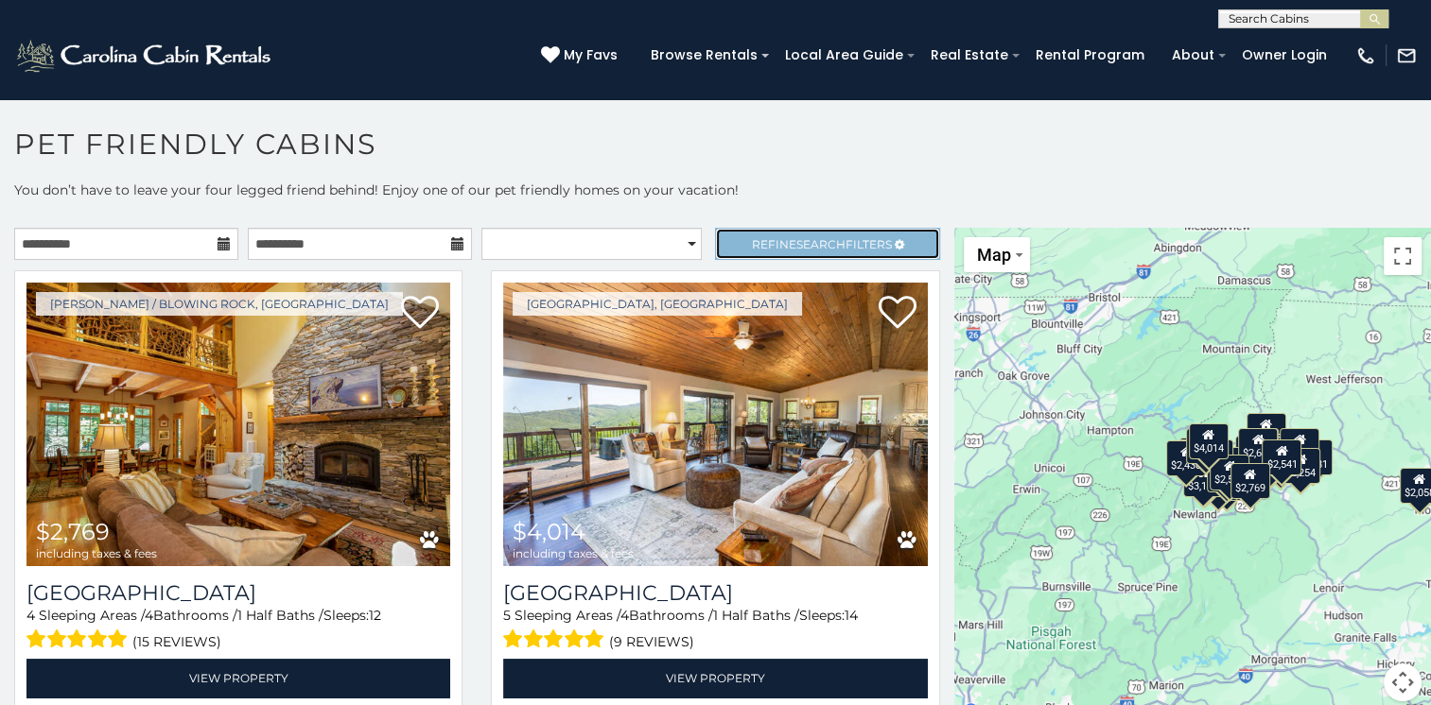
click at [752, 240] on span "Refine Search Filters" at bounding box center [822, 244] width 140 height 14
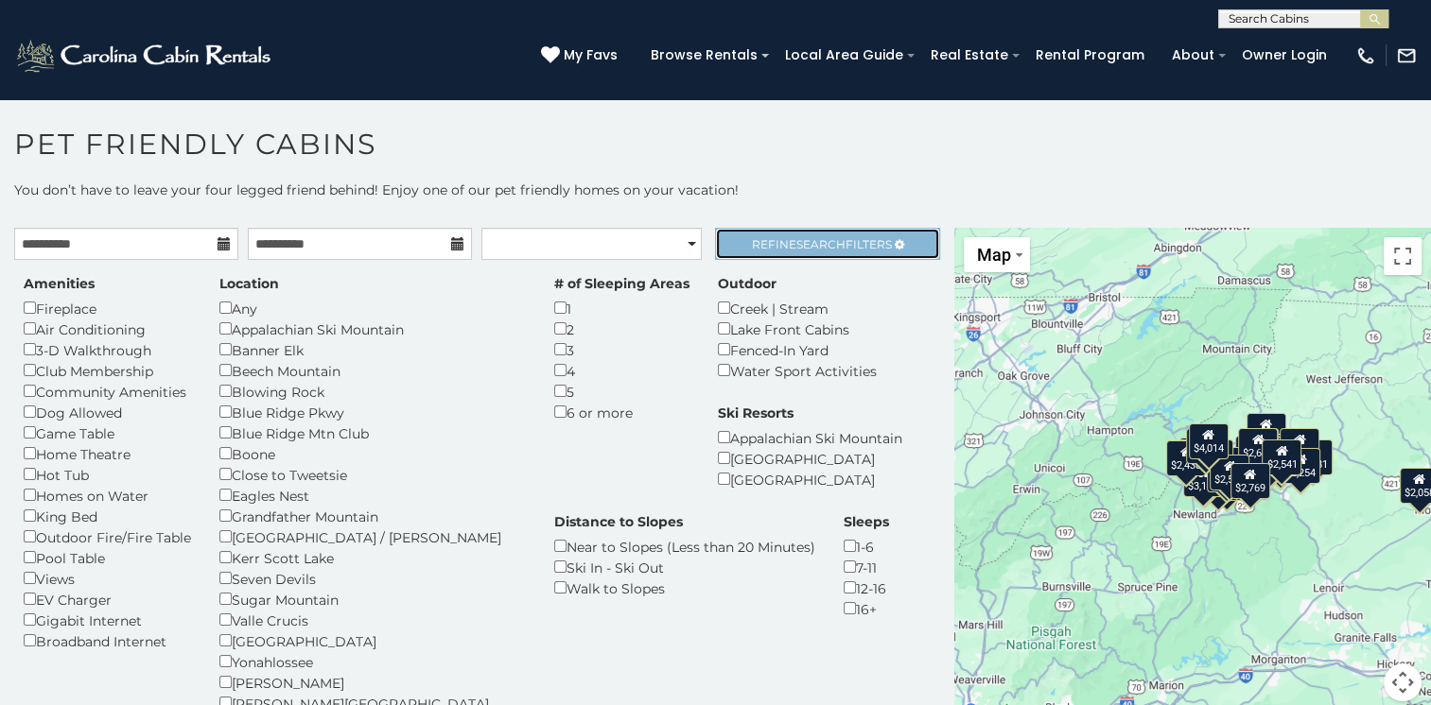
click at [763, 239] on span "Refine Search Filters" at bounding box center [822, 244] width 140 height 14
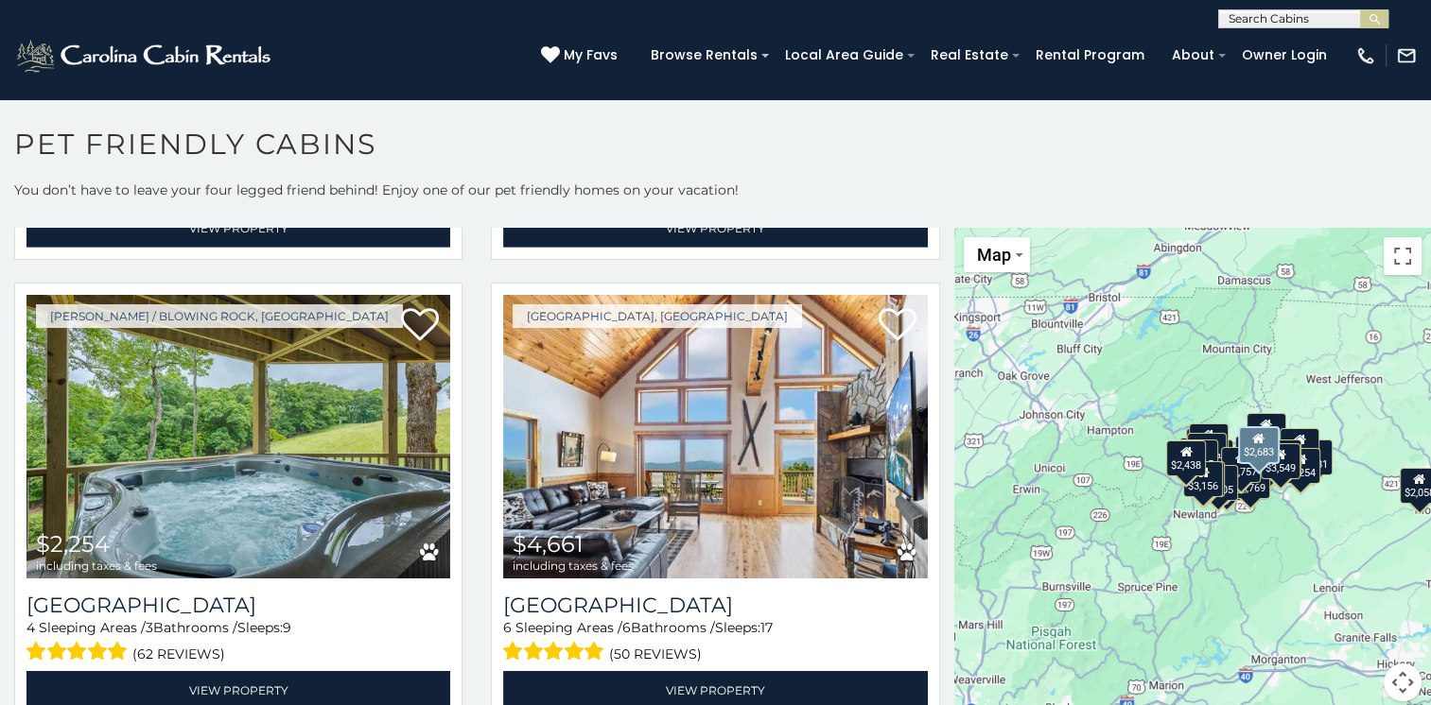
scroll to position [6051, 0]
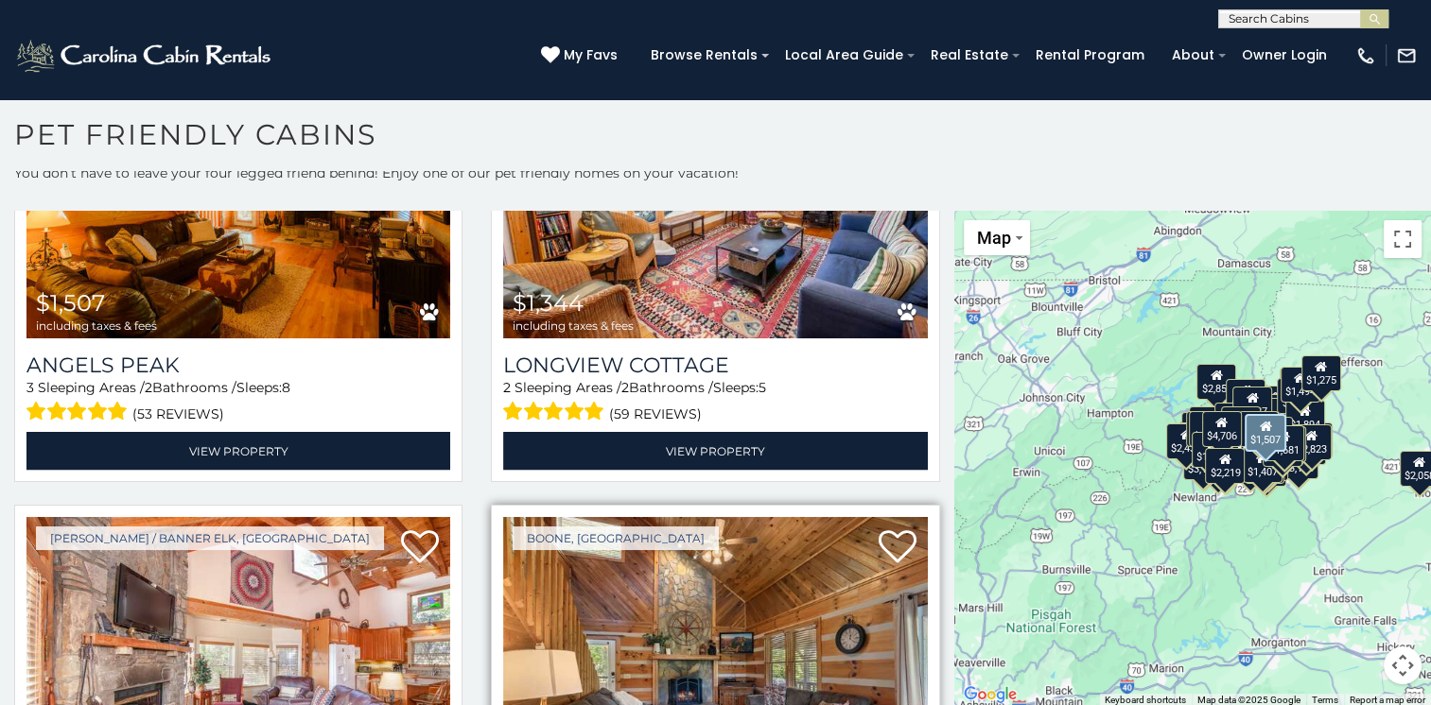
scroll to position [17901, 0]
